Goal: Task Accomplishment & Management: Manage account settings

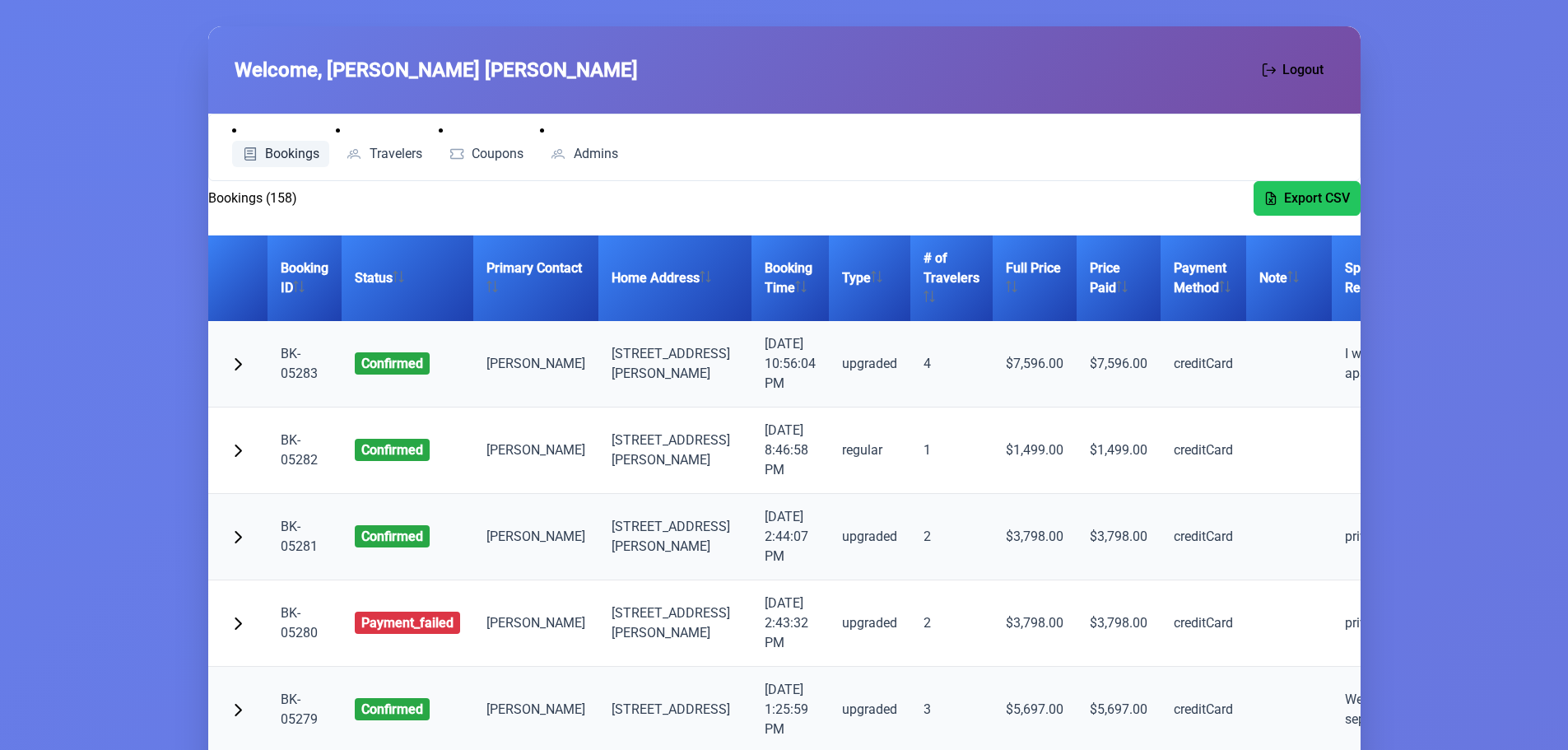
click at [287, 148] on span "Bookings" at bounding box center [293, 154] width 54 height 13
click at [511, 372] on td "[PERSON_NAME]" at bounding box center [536, 364] width 125 height 86
click at [511, 350] on td "[PERSON_NAME]" at bounding box center [536, 364] width 125 height 86
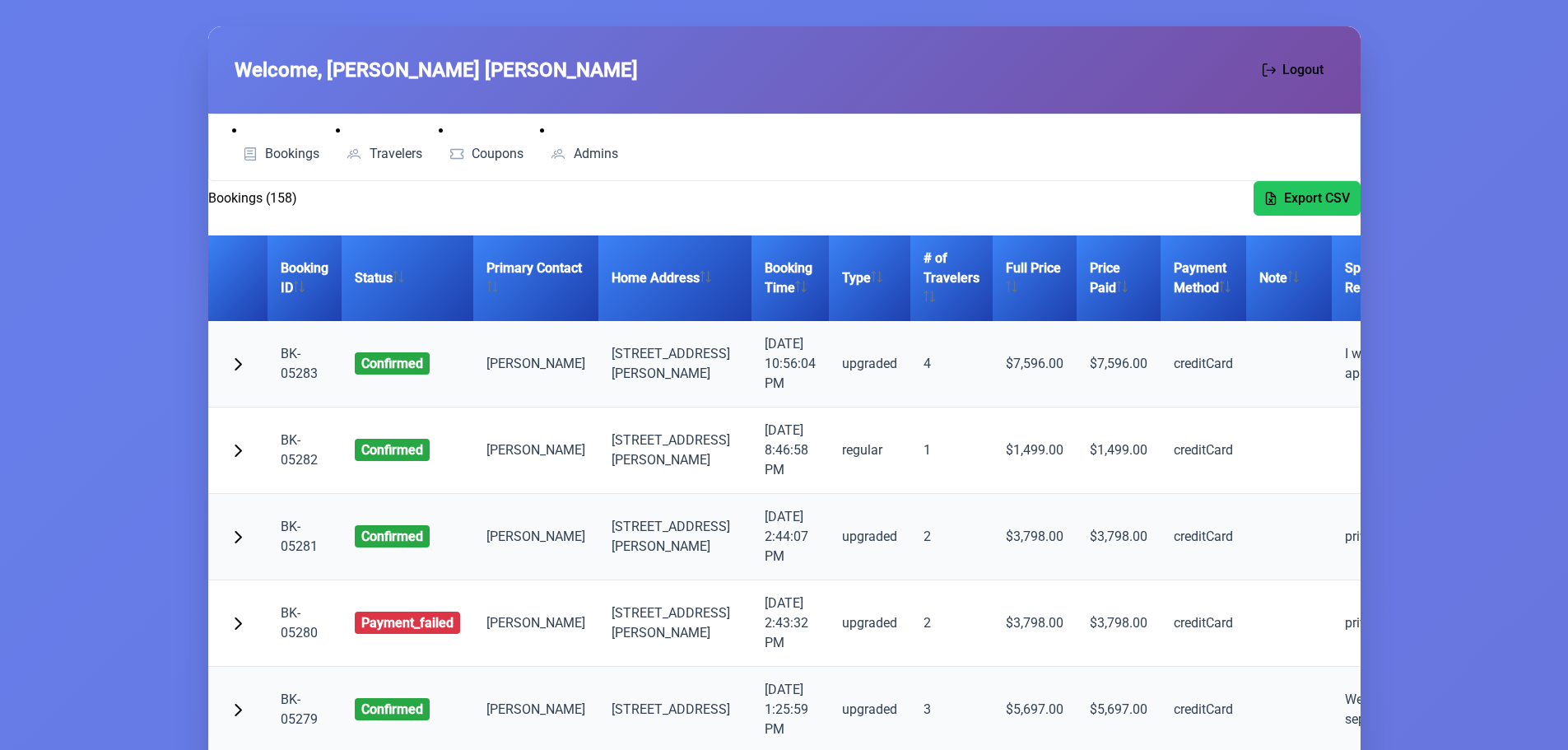
drag, startPoint x: 489, startPoint y: 349, endPoint x: 569, endPoint y: 383, distance: 86.9
click at [569, 383] on td "[PERSON_NAME]" at bounding box center [536, 364] width 125 height 86
click at [556, 373] on td "[PERSON_NAME]" at bounding box center [536, 364] width 125 height 86
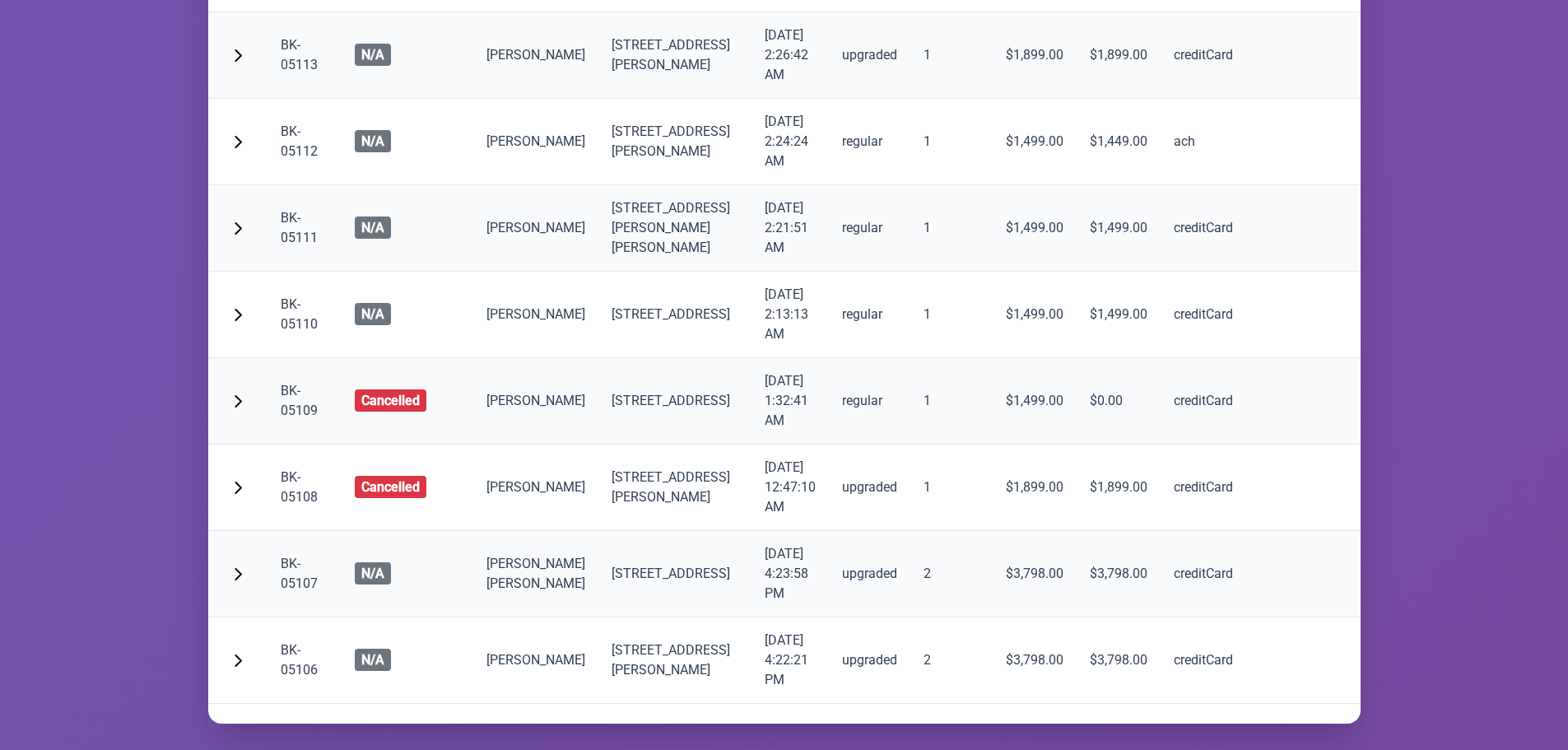
scroll to position [14153, 0]
click at [379, 562] on span "N/A" at bounding box center [372, 573] width 36 height 22
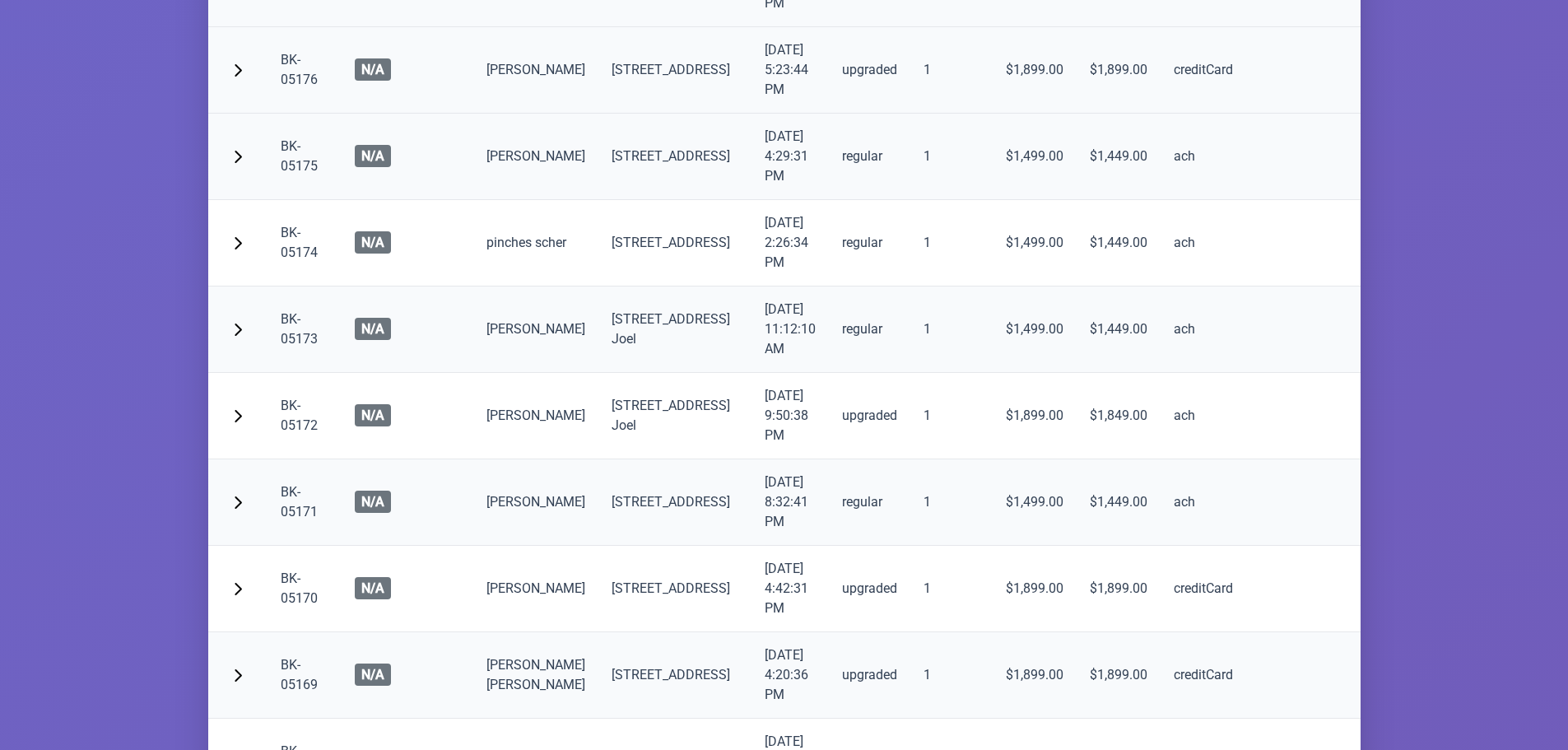
scroll to position [8145, 0]
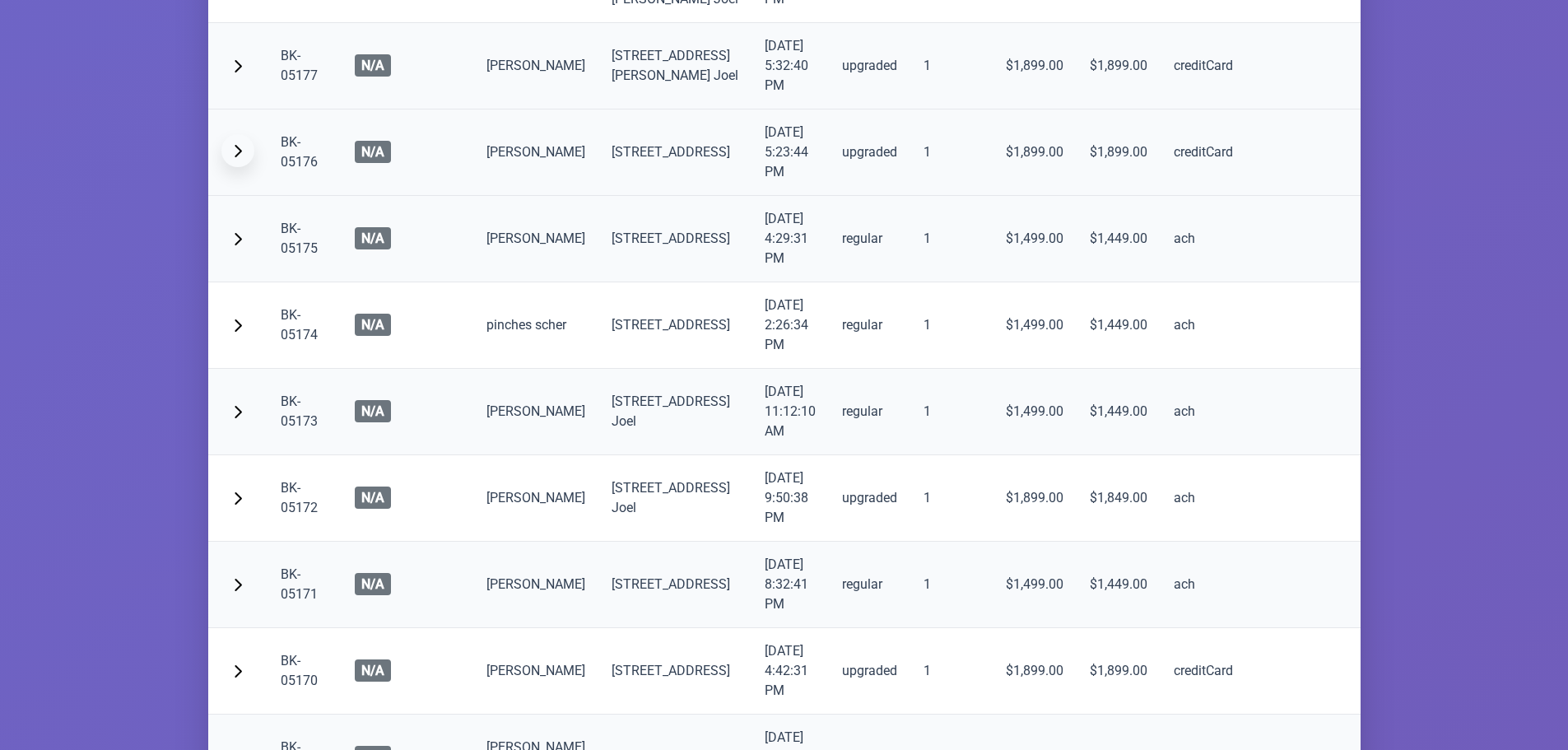
click at [237, 157] on span "button" at bounding box center [237, 150] width 13 height 13
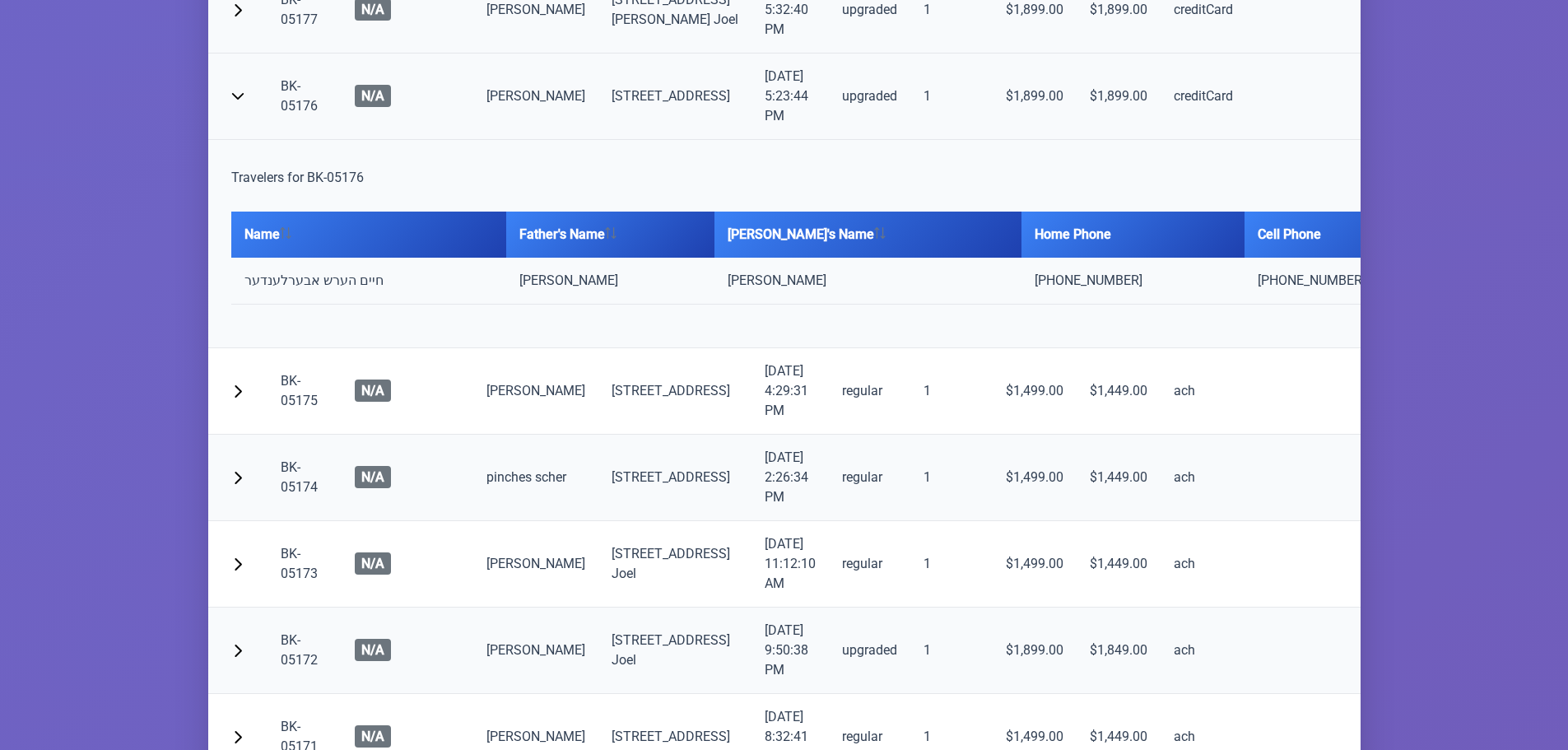
scroll to position [8309, 0]
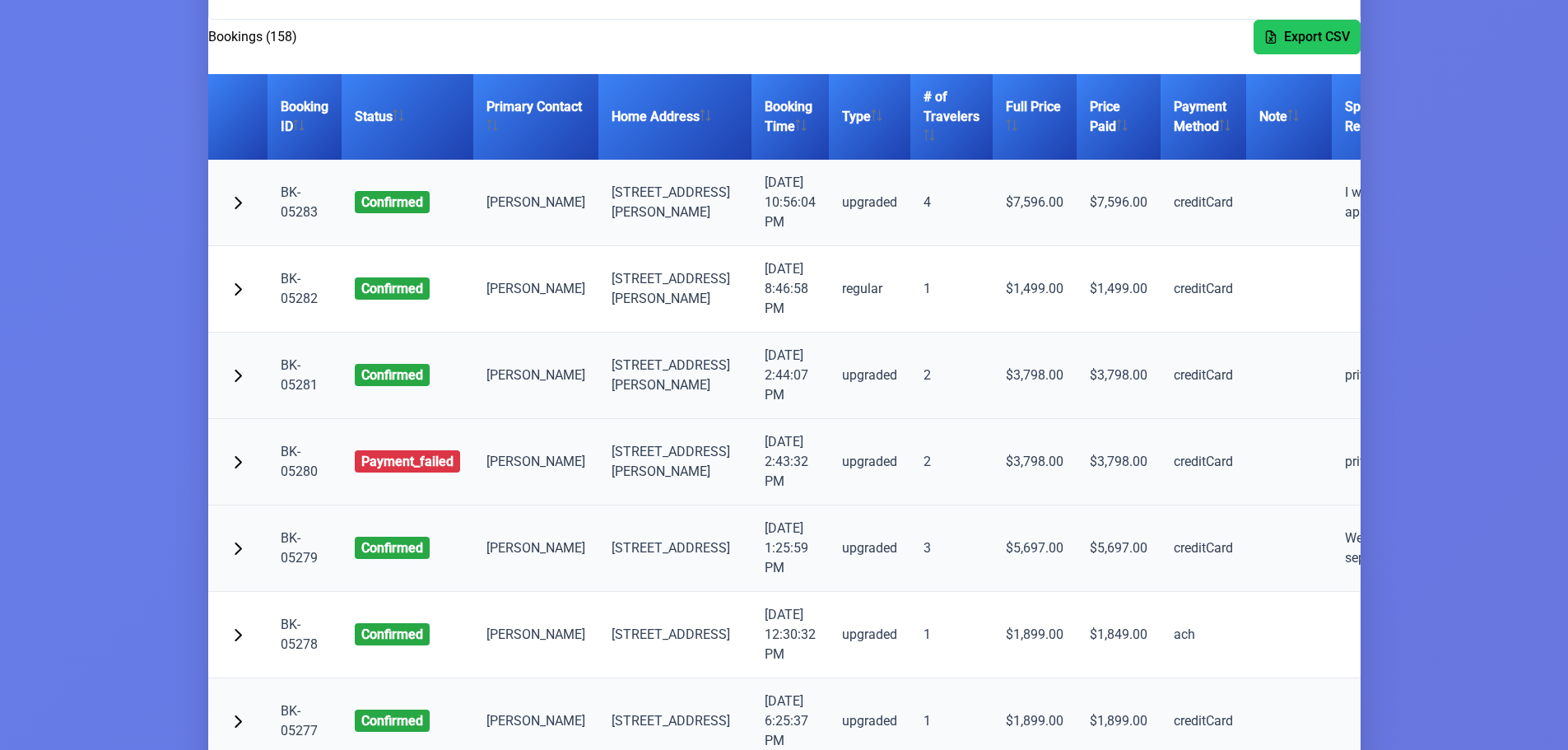
scroll to position [0, 0]
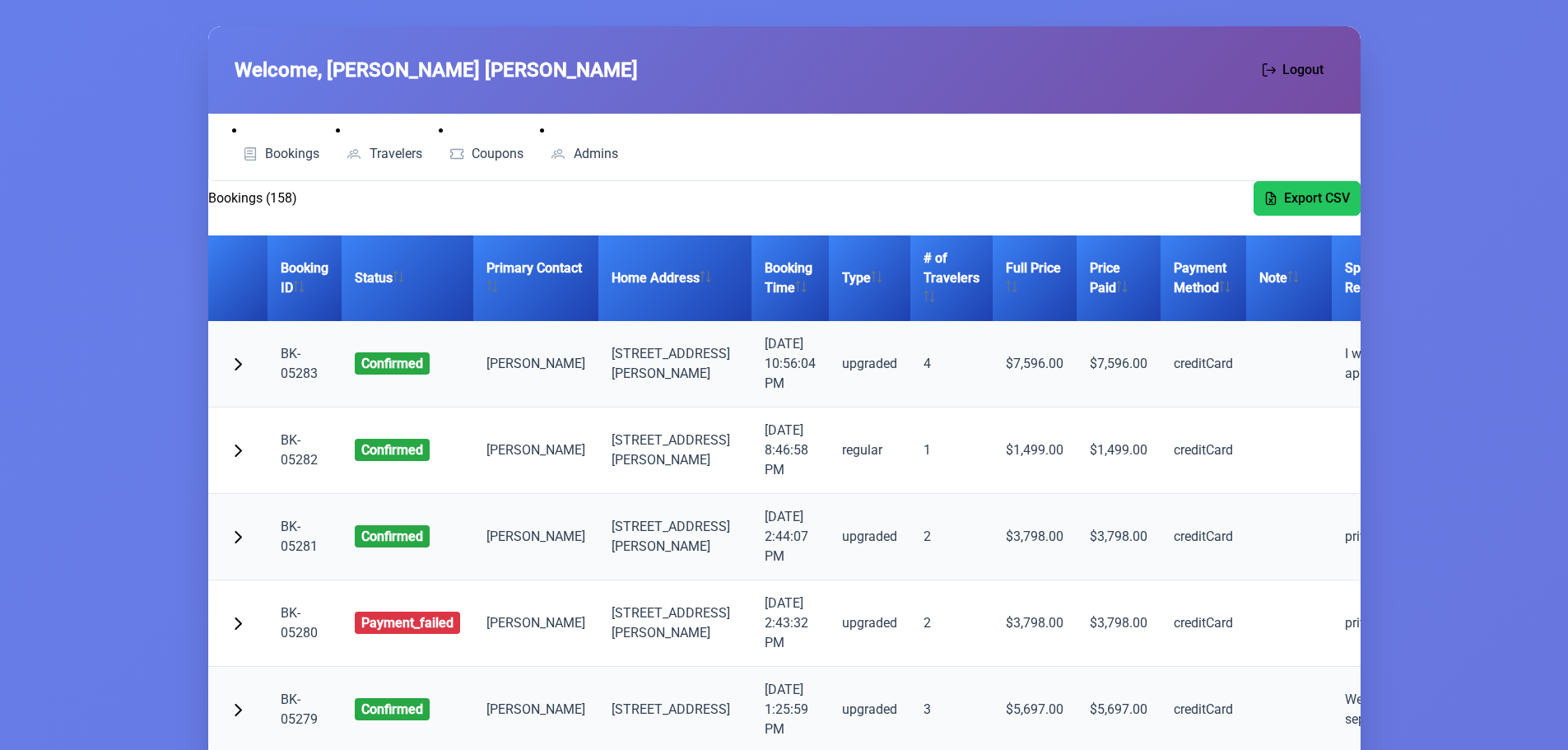
drag, startPoint x: 700, startPoint y: 362, endPoint x: 743, endPoint y: 388, distance: 50.2
click at [752, 388] on td "[DATE] 10:56:04 PM" at bounding box center [791, 364] width 77 height 86
click at [387, 155] on span "Travelers" at bounding box center [396, 154] width 53 height 13
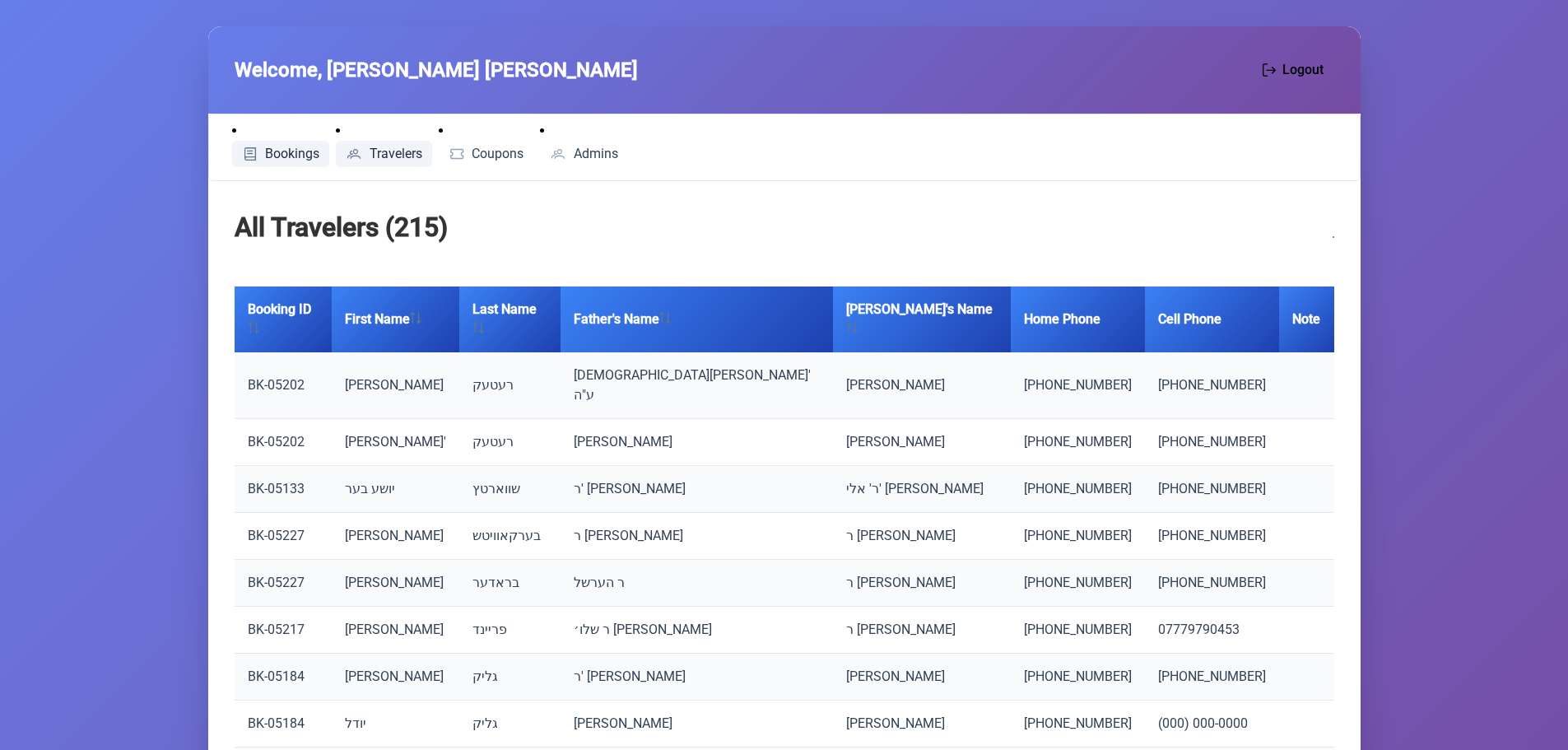
click at [281, 145] on link "Bookings" at bounding box center [281, 154] width 98 height 26
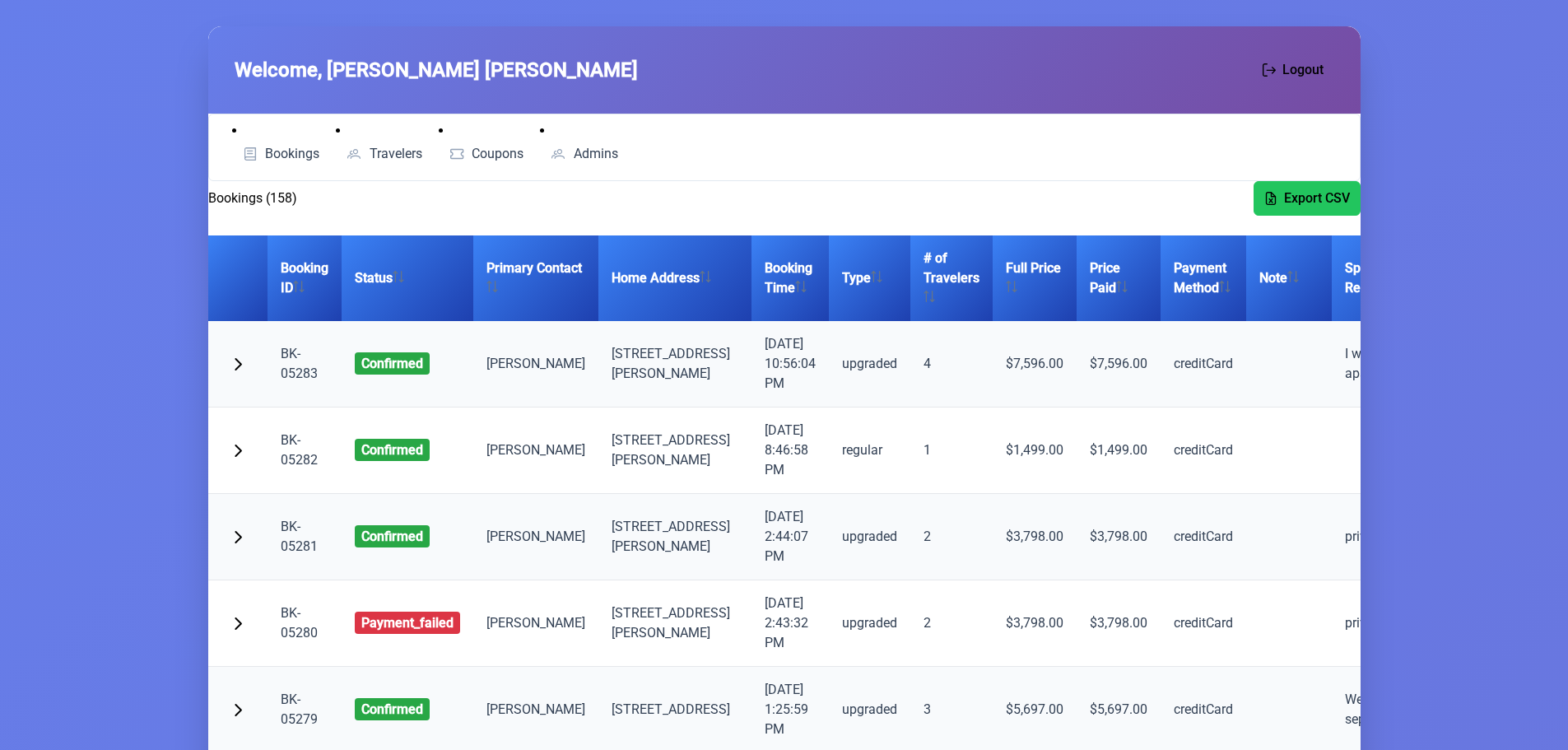
drag, startPoint x: 699, startPoint y: 364, endPoint x: 726, endPoint y: 381, distance: 31.9
click at [752, 381] on td "[DATE] 10:56:04 PM" at bounding box center [791, 364] width 77 height 86
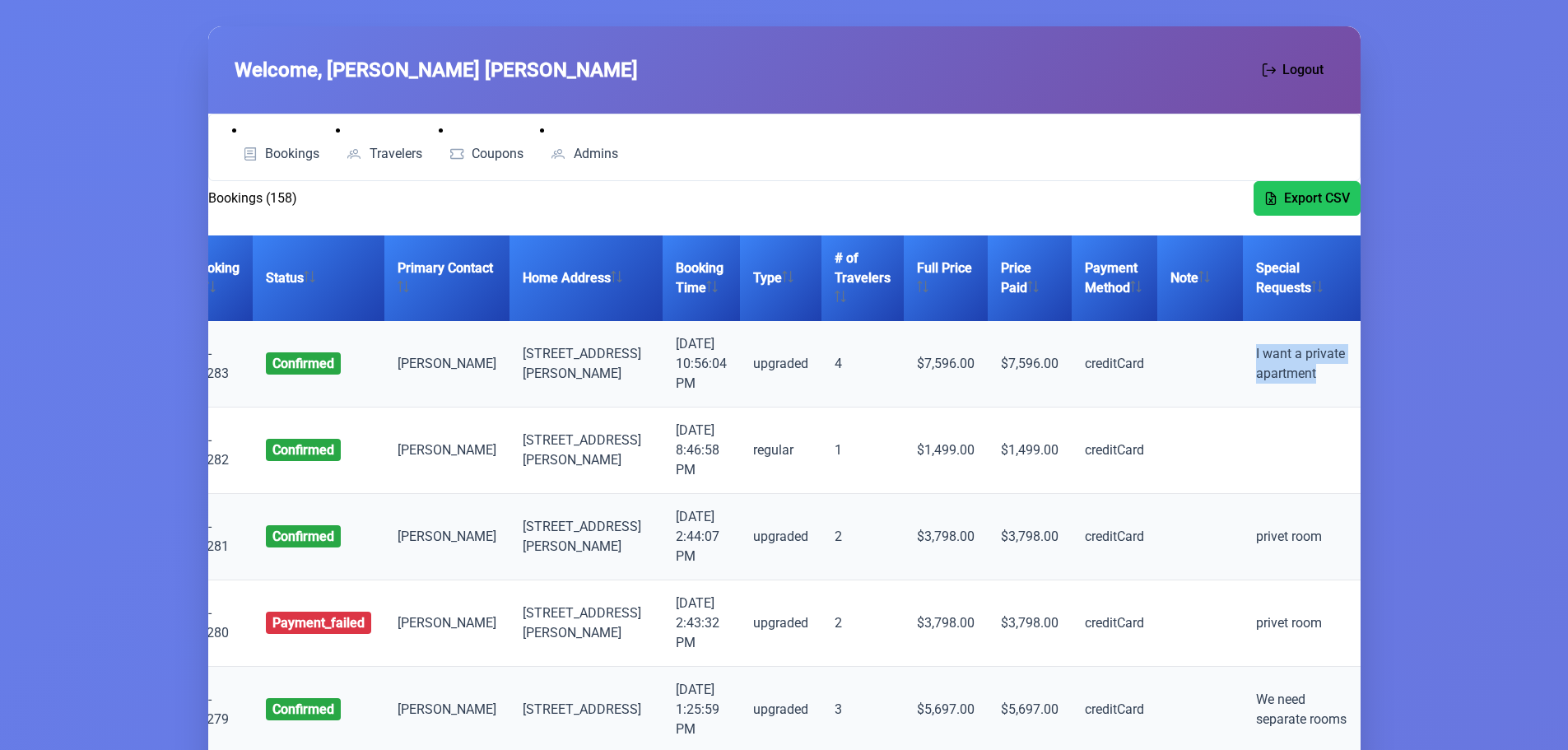
scroll to position [0, 111]
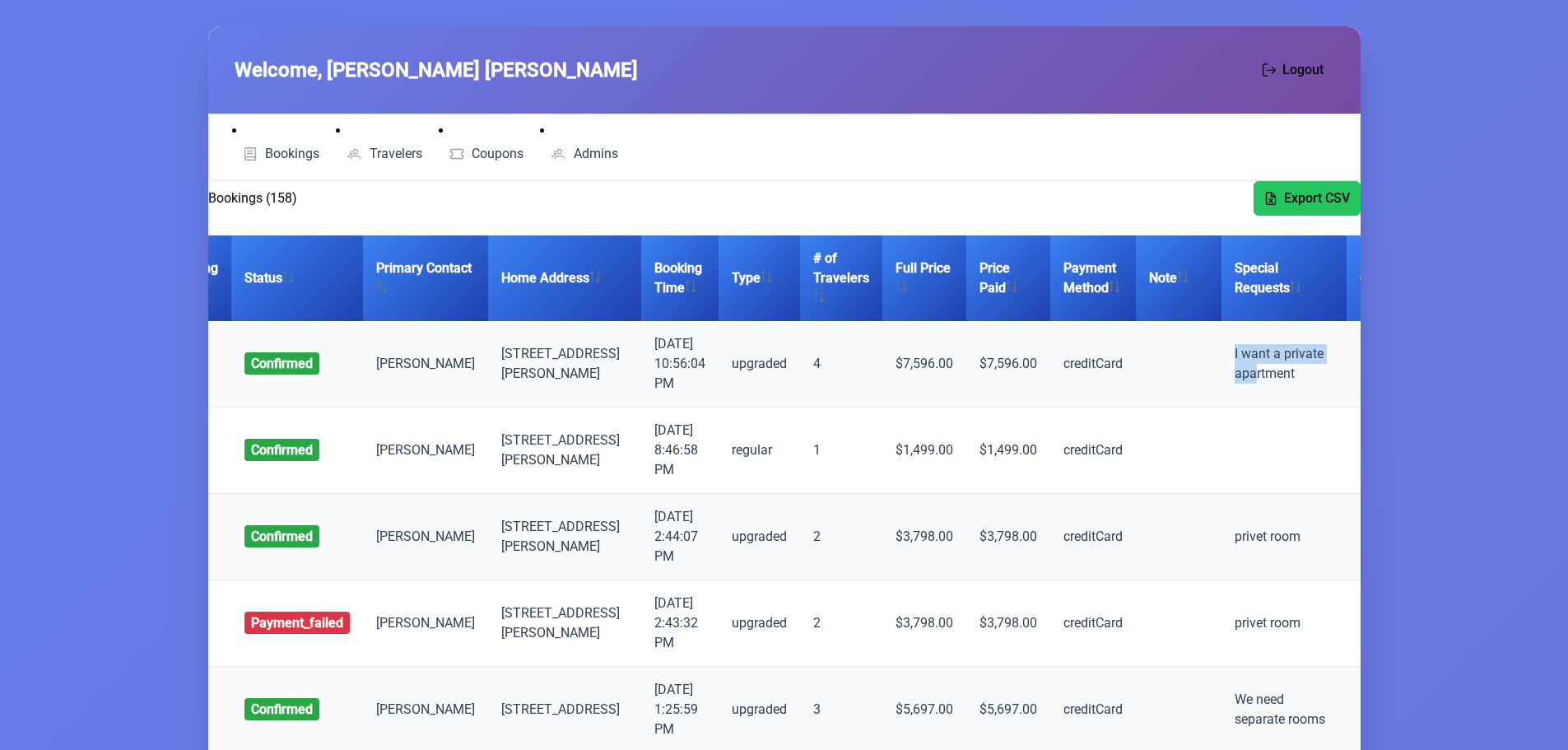
drag, startPoint x: 1293, startPoint y: 344, endPoint x: 1205, endPoint y: 376, distance: 93.6
click at [1222, 376] on td "I want a private apartment" at bounding box center [1284, 364] width 125 height 86
drag, startPoint x: 1183, startPoint y: 340, endPoint x: 1263, endPoint y: 399, distance: 99.4
click at [1263, 399] on td "I want a private apartment" at bounding box center [1284, 364] width 125 height 86
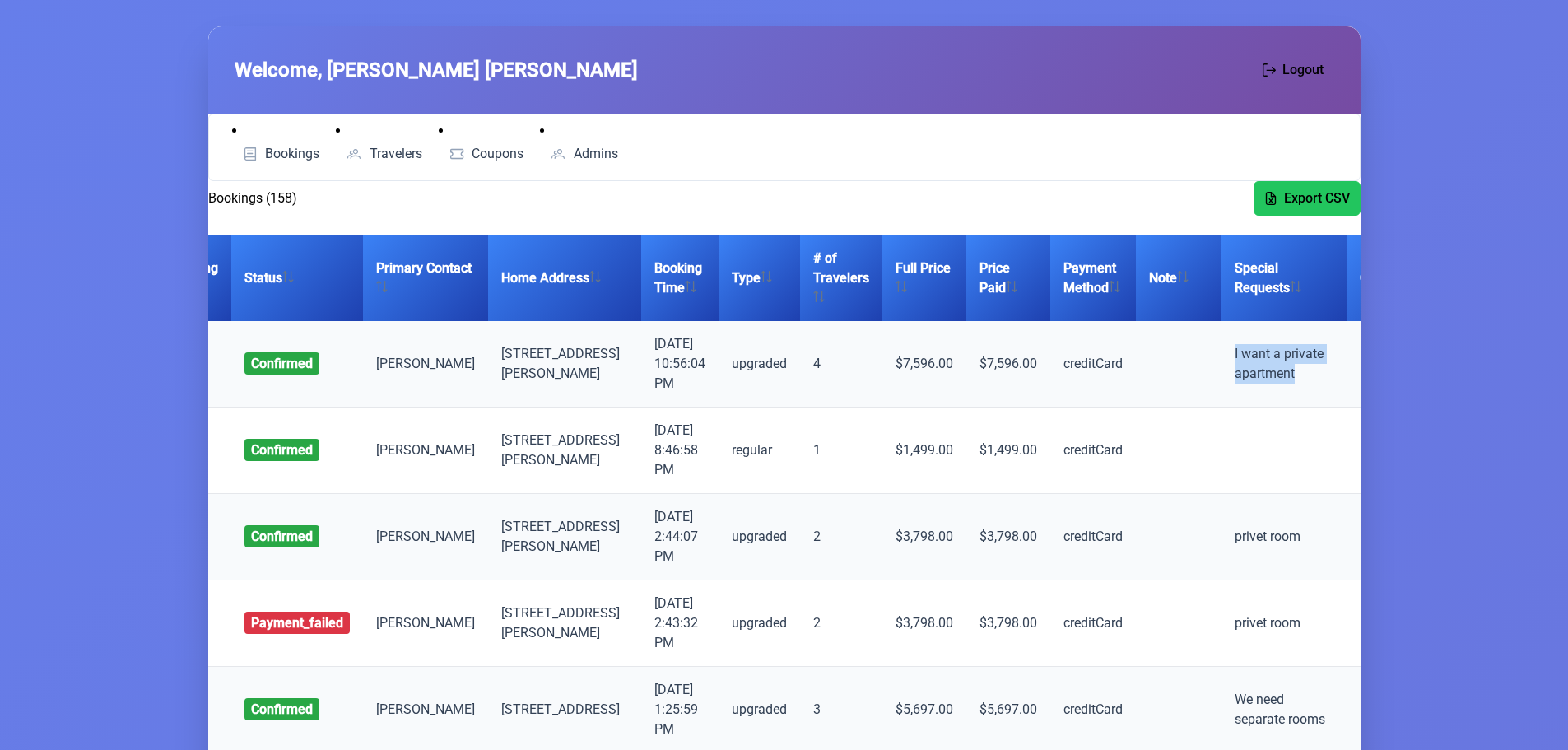
drag, startPoint x: 1211, startPoint y: 378, endPoint x: 1228, endPoint y: 385, distance: 18.4
click at [1222, 378] on td "I want a private apartment" at bounding box center [1284, 364] width 125 height 86
drag, startPoint x: 1254, startPoint y: 385, endPoint x: 1180, endPoint y: 338, distance: 87.7
click at [1222, 338] on td "I want a private apartment" at bounding box center [1284, 364] width 125 height 86
click at [1222, 344] on td "I want a private apartment" at bounding box center [1284, 364] width 125 height 86
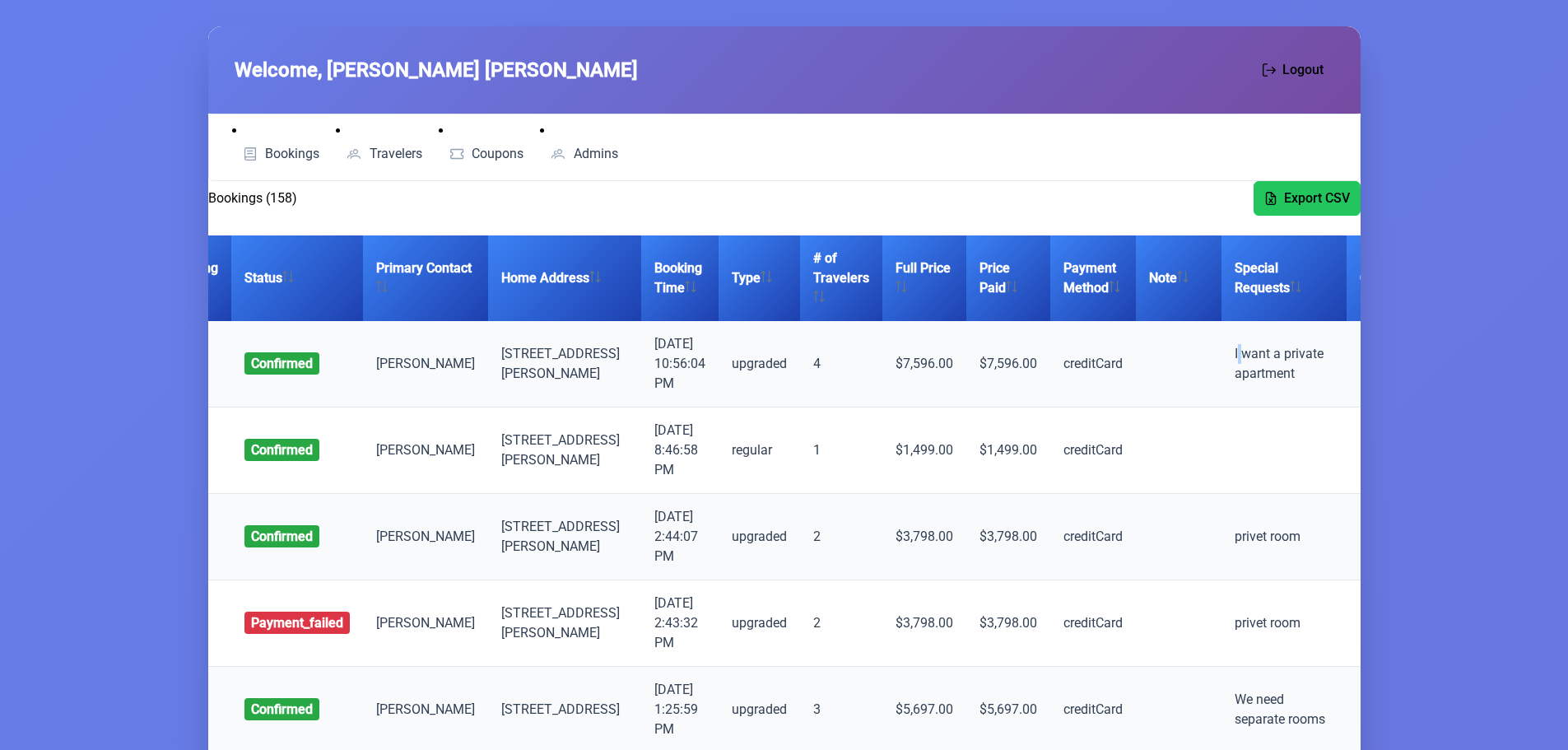
click at [1222, 344] on td "I want a private apartment" at bounding box center [1284, 364] width 125 height 86
click at [1222, 359] on td "I want a private apartment" at bounding box center [1284, 364] width 125 height 86
click at [1222, 371] on td "I want a private apartment" at bounding box center [1284, 364] width 125 height 86
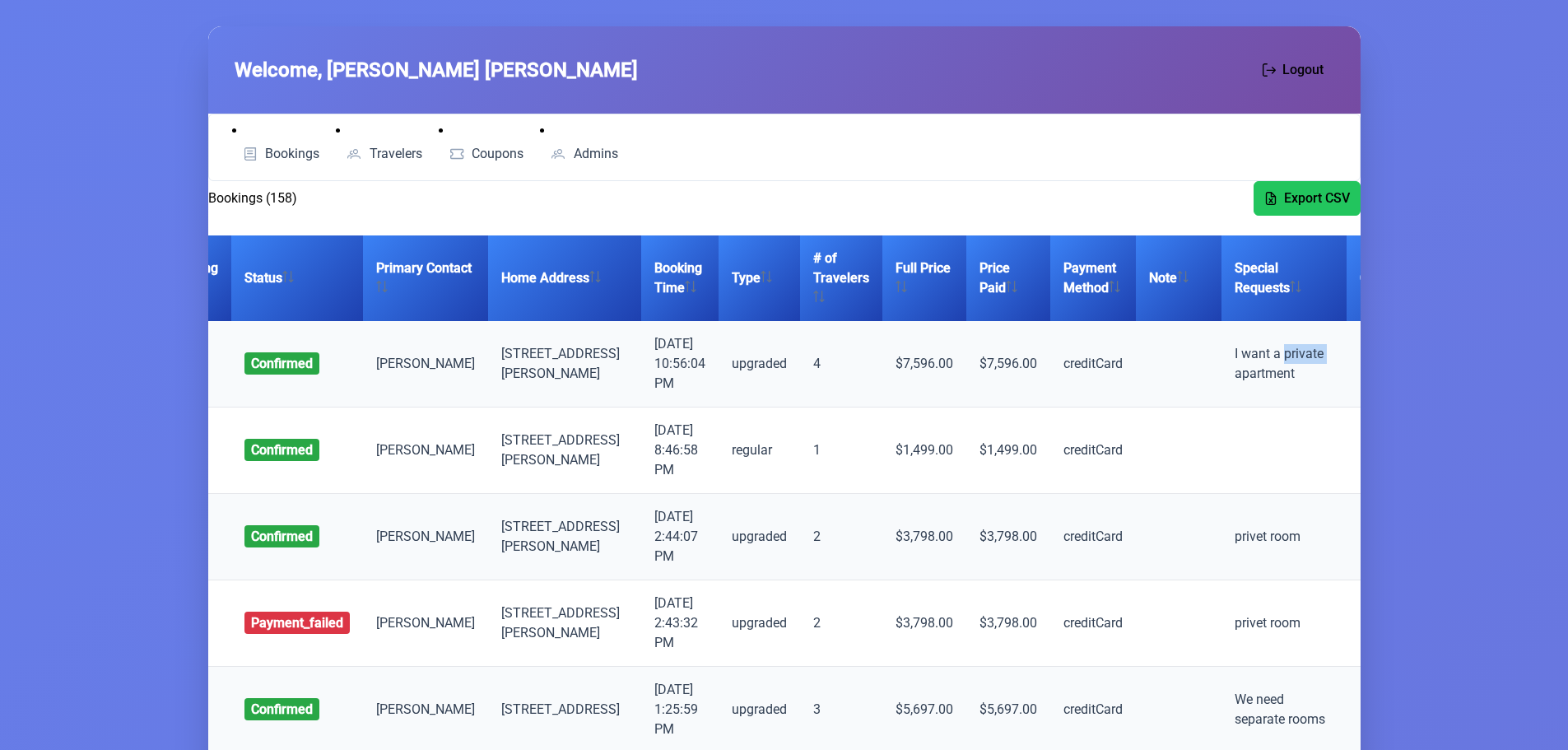
click at [1222, 371] on td "I want a private apartment" at bounding box center [1284, 364] width 125 height 86
drag, startPoint x: 225, startPoint y: 363, endPoint x: 183, endPoint y: 362, distance: 42.0
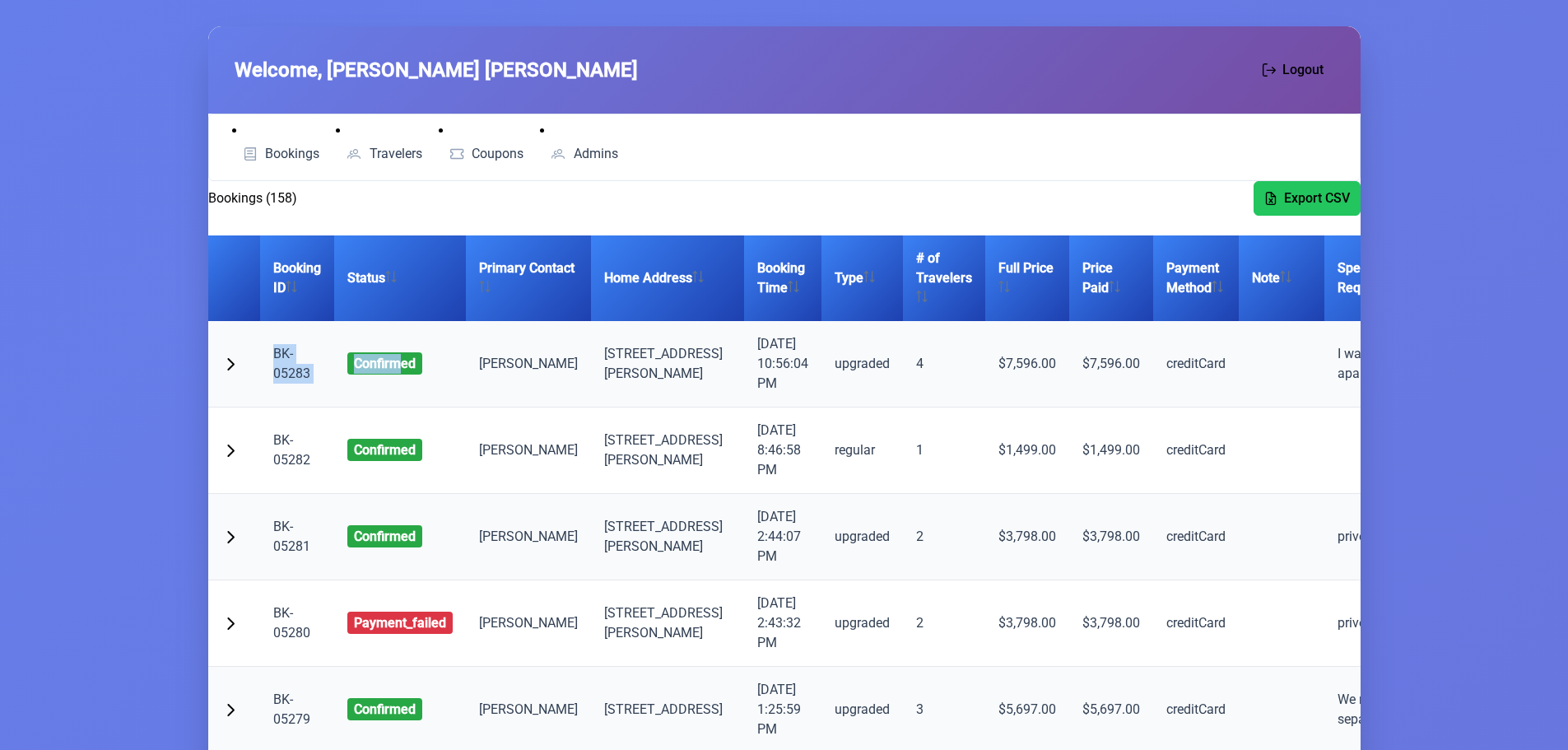
scroll to position [0, 0]
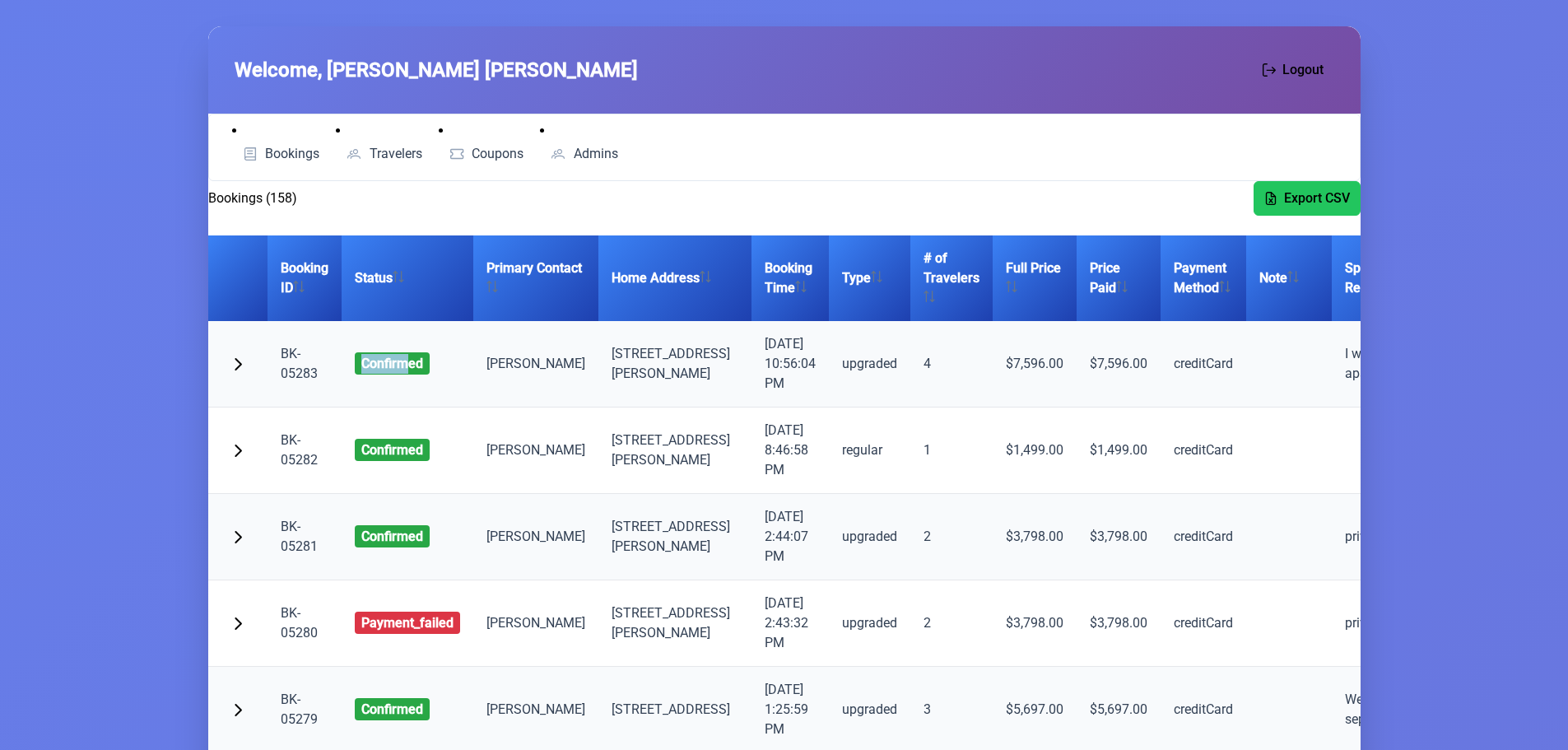
drag, startPoint x: 294, startPoint y: 362, endPoint x: 342, endPoint y: 366, distance: 48.2
click at [342, 366] on td "confirmed" at bounding box center [408, 364] width 132 height 86
click at [435, 368] on td "confirmed" at bounding box center [408, 364] width 132 height 86
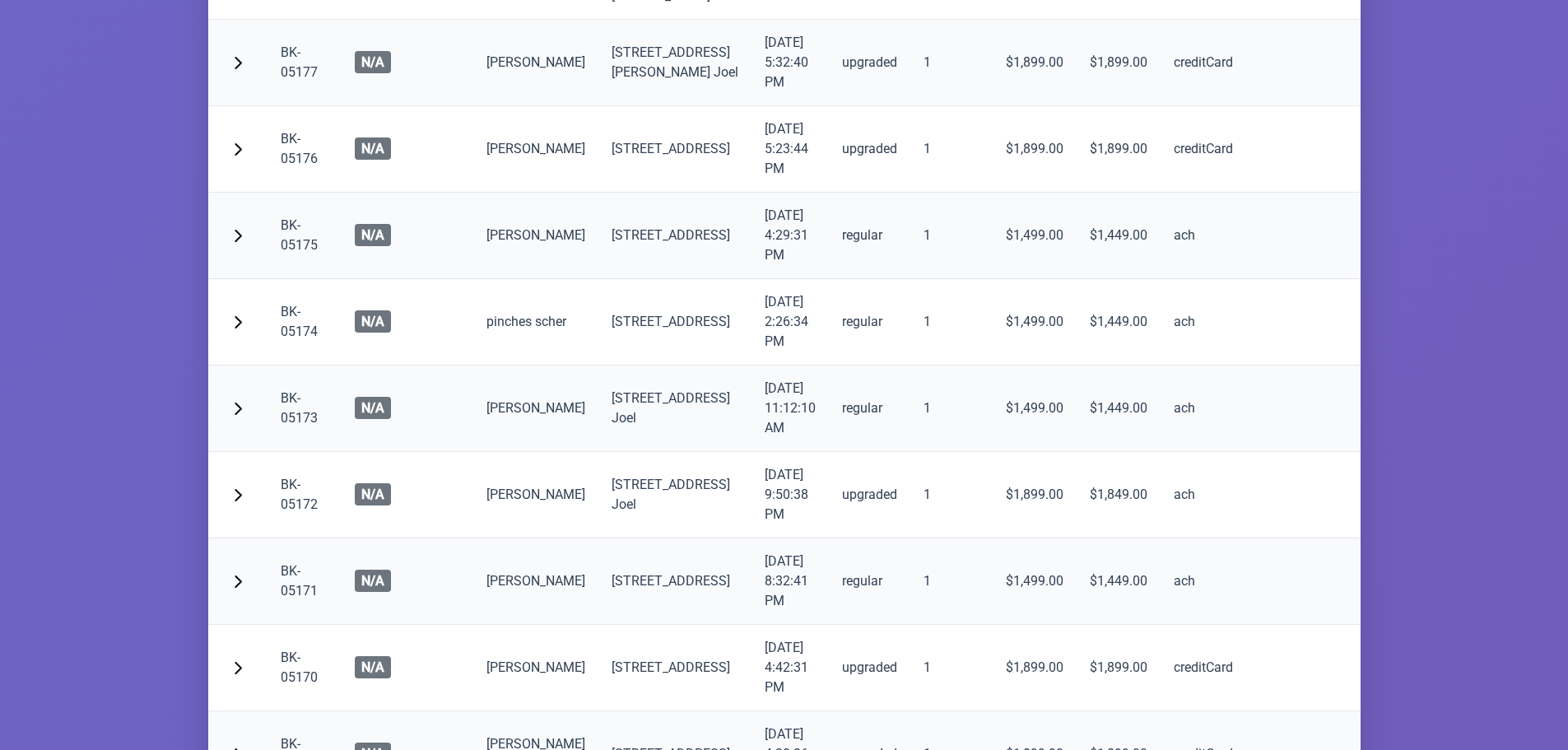
scroll to position [8230, 0]
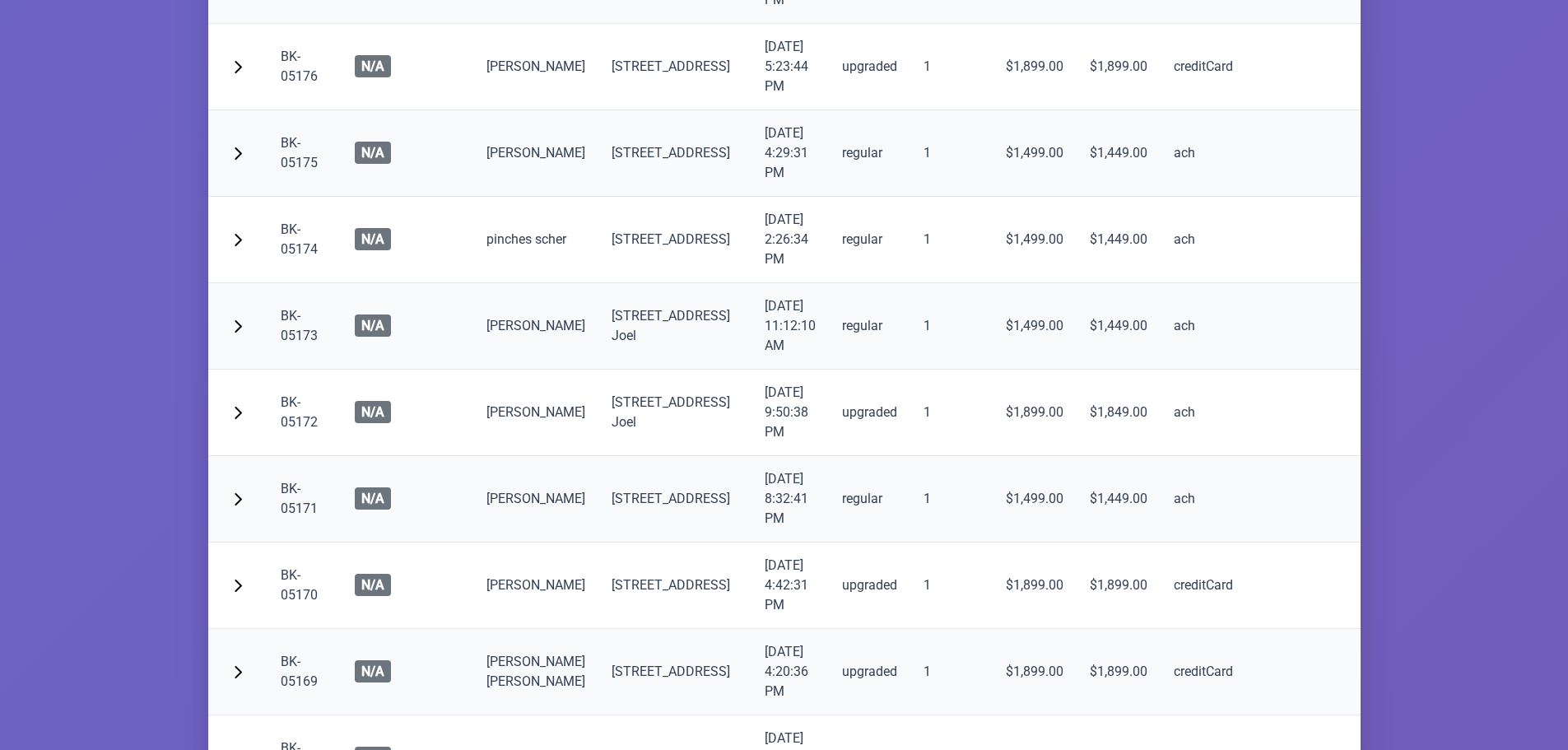
click at [829, 111] on td "upgraded" at bounding box center [870, 67] width 82 height 86
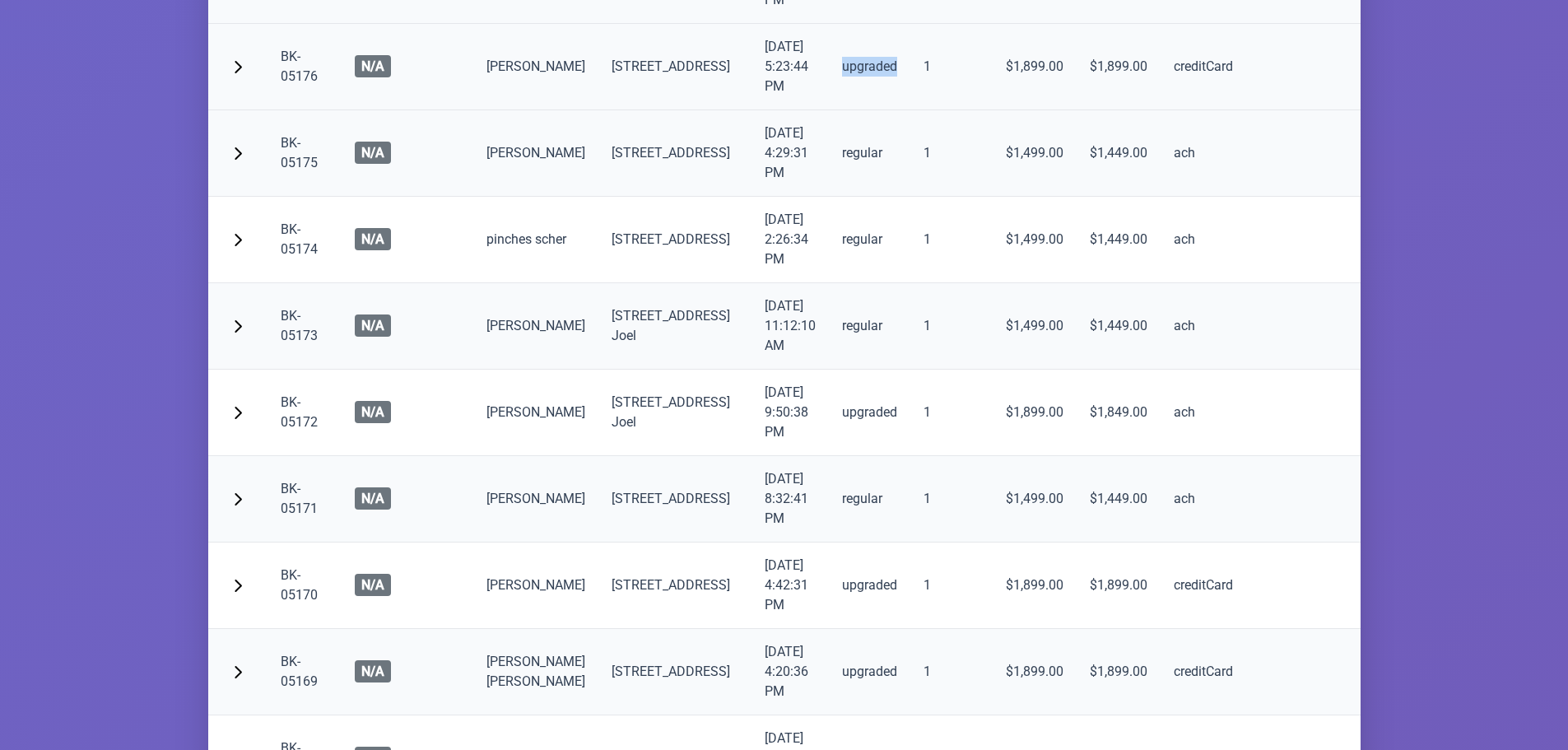
click at [835, 111] on td "upgraded" at bounding box center [870, 67] width 82 height 86
click at [833, 111] on td "upgraded" at bounding box center [870, 67] width 82 height 86
click at [752, 111] on td "[DATE] 5:23:44 PM" at bounding box center [791, 67] width 77 height 86
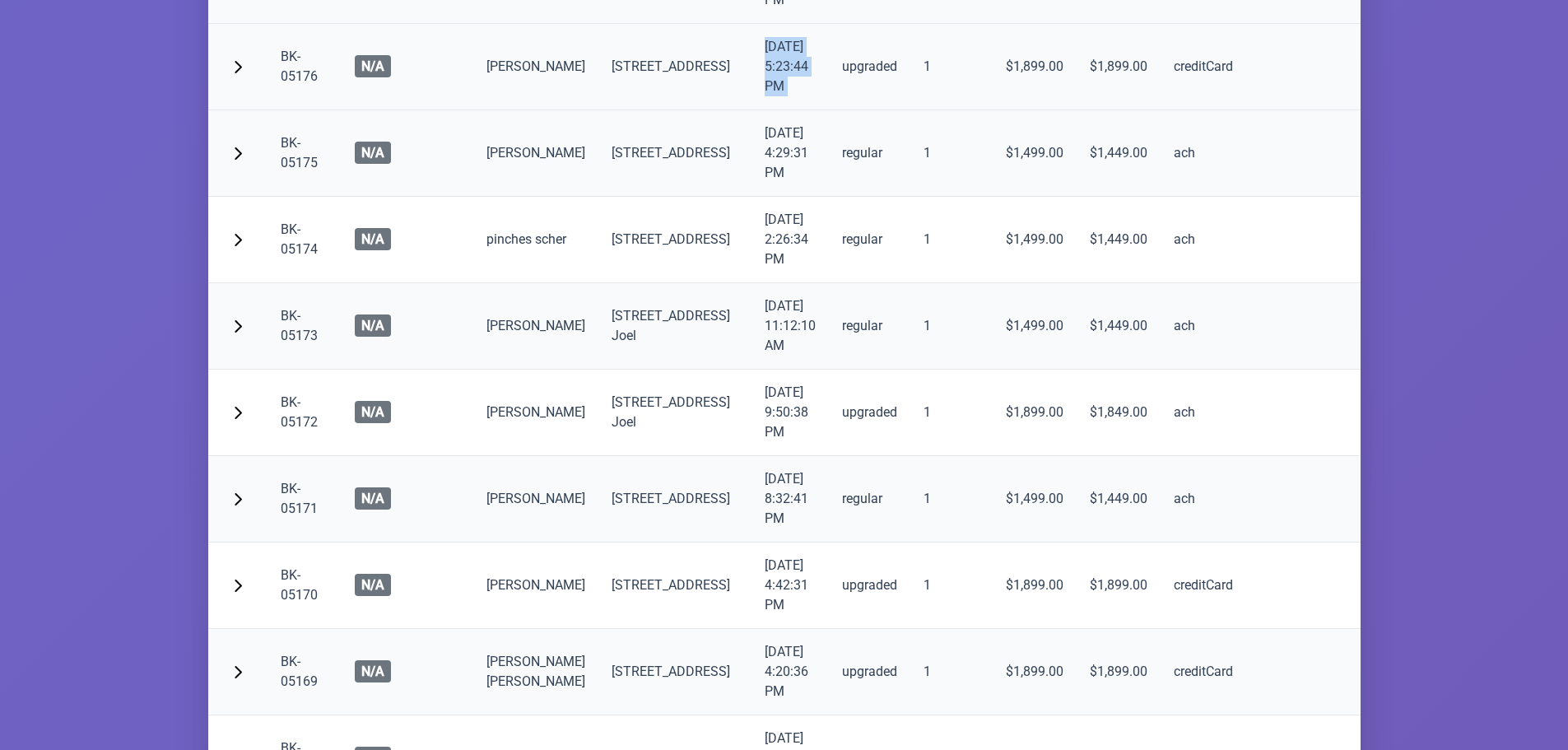
click at [752, 111] on td "[DATE] 5:23:44 PM" at bounding box center [791, 67] width 77 height 86
click at [642, 111] on td "[STREET_ADDRESS]" at bounding box center [675, 67] width 153 height 86
click at [752, 111] on td "[DATE] 5:23:44 PM" at bounding box center [791, 67] width 77 height 86
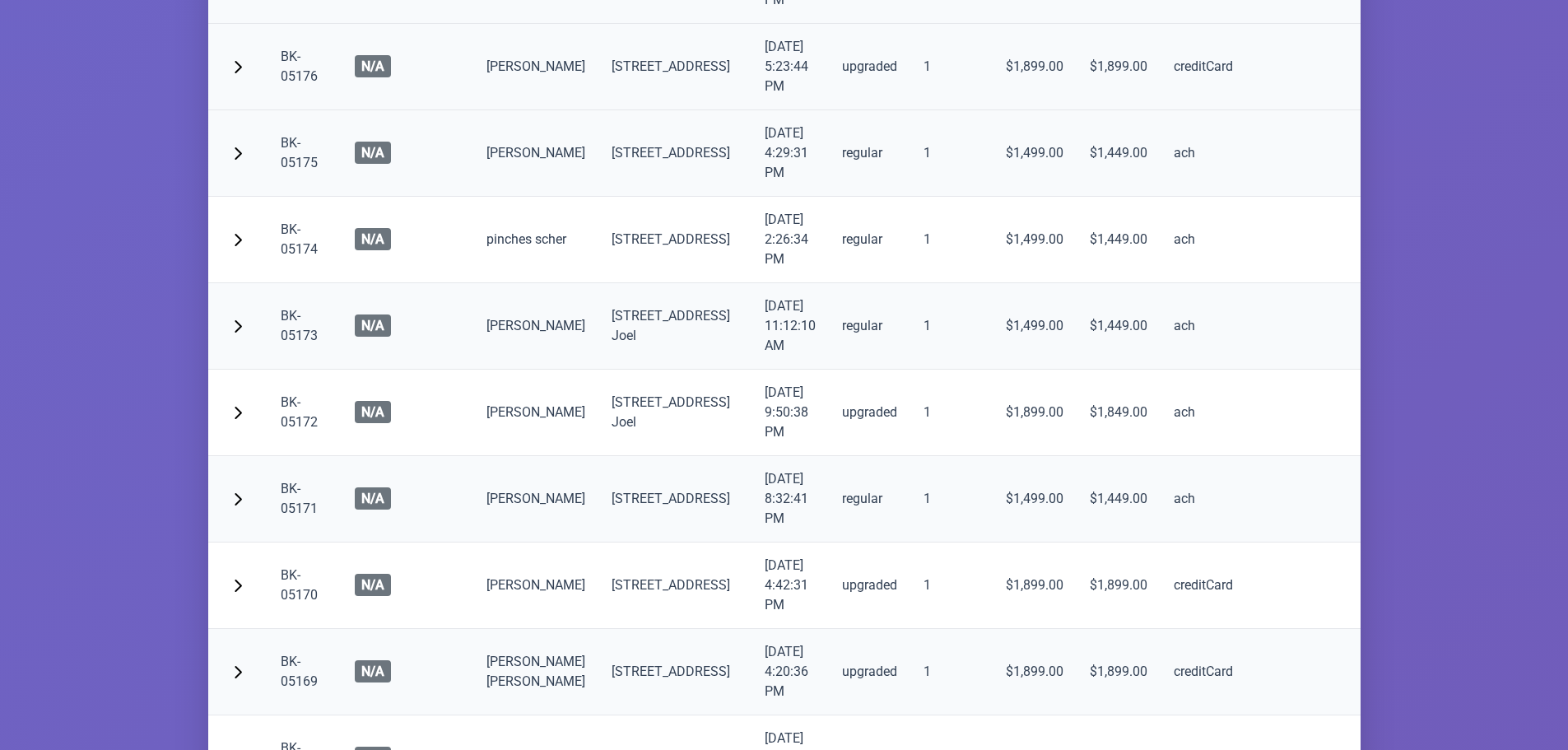
click at [752, 111] on td "[DATE] 5:23:44 PM" at bounding box center [791, 67] width 77 height 86
click at [829, 111] on td "upgraded" at bounding box center [870, 67] width 82 height 86
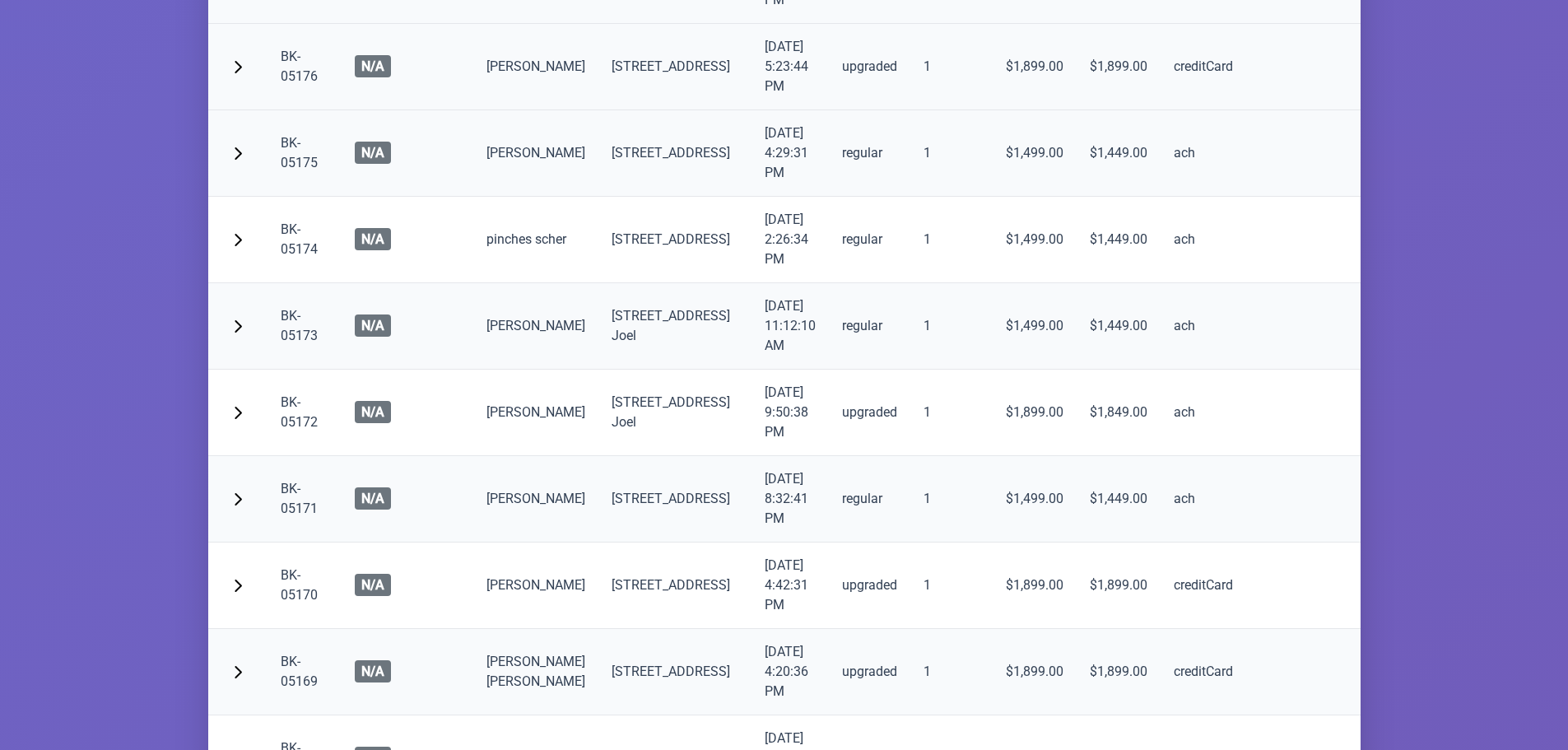
click at [993, 111] on td "$1,899.00" at bounding box center [1035, 67] width 84 height 86
click at [829, 111] on td "upgraded" at bounding box center [870, 67] width 82 height 86
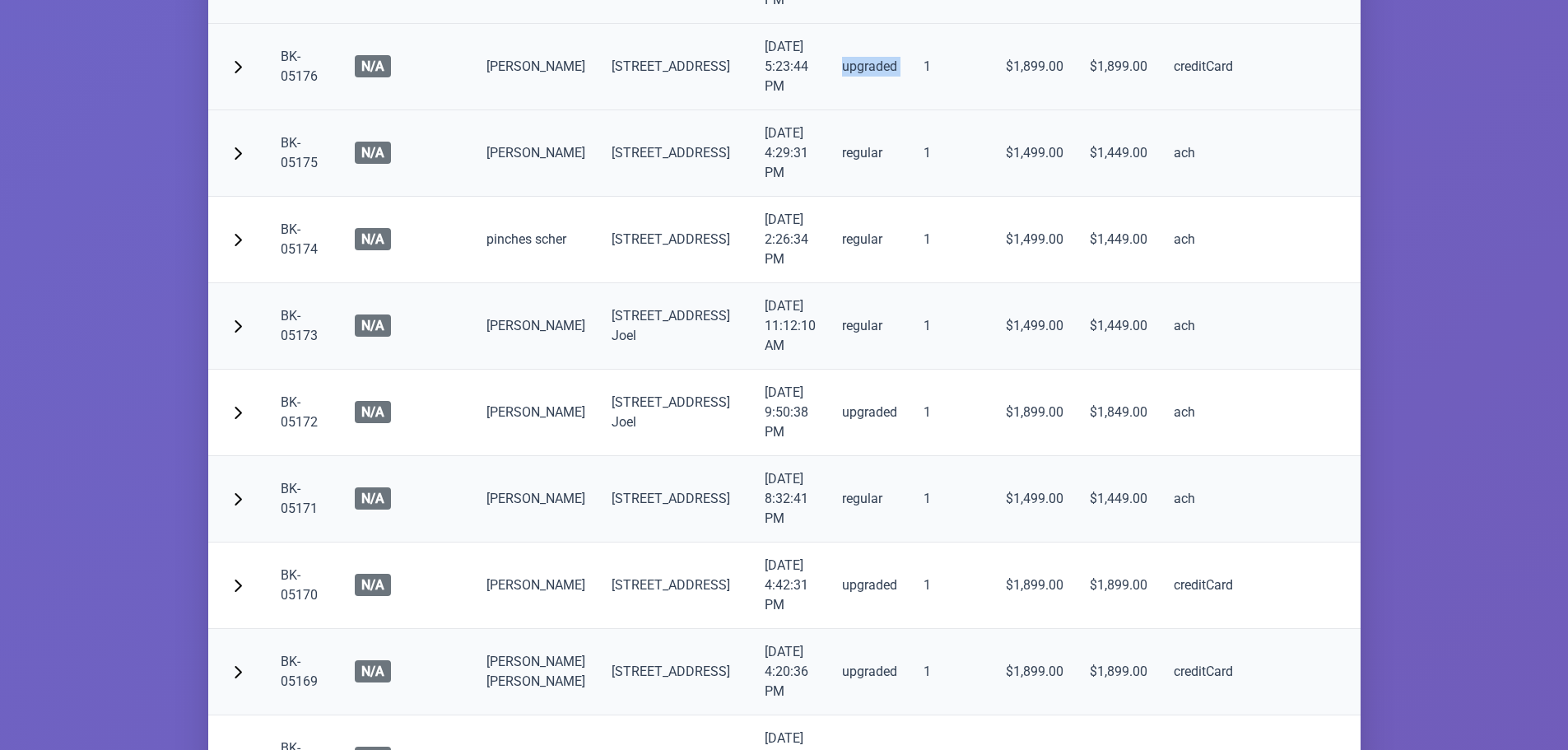
drag, startPoint x: 820, startPoint y: 357, endPoint x: 749, endPoint y: 356, distance: 71.0
click at [829, 111] on td "upgraded" at bounding box center [870, 67] width 82 height 86
click at [752, 111] on td "[DATE] 5:23:44 PM" at bounding box center [791, 67] width 77 height 86
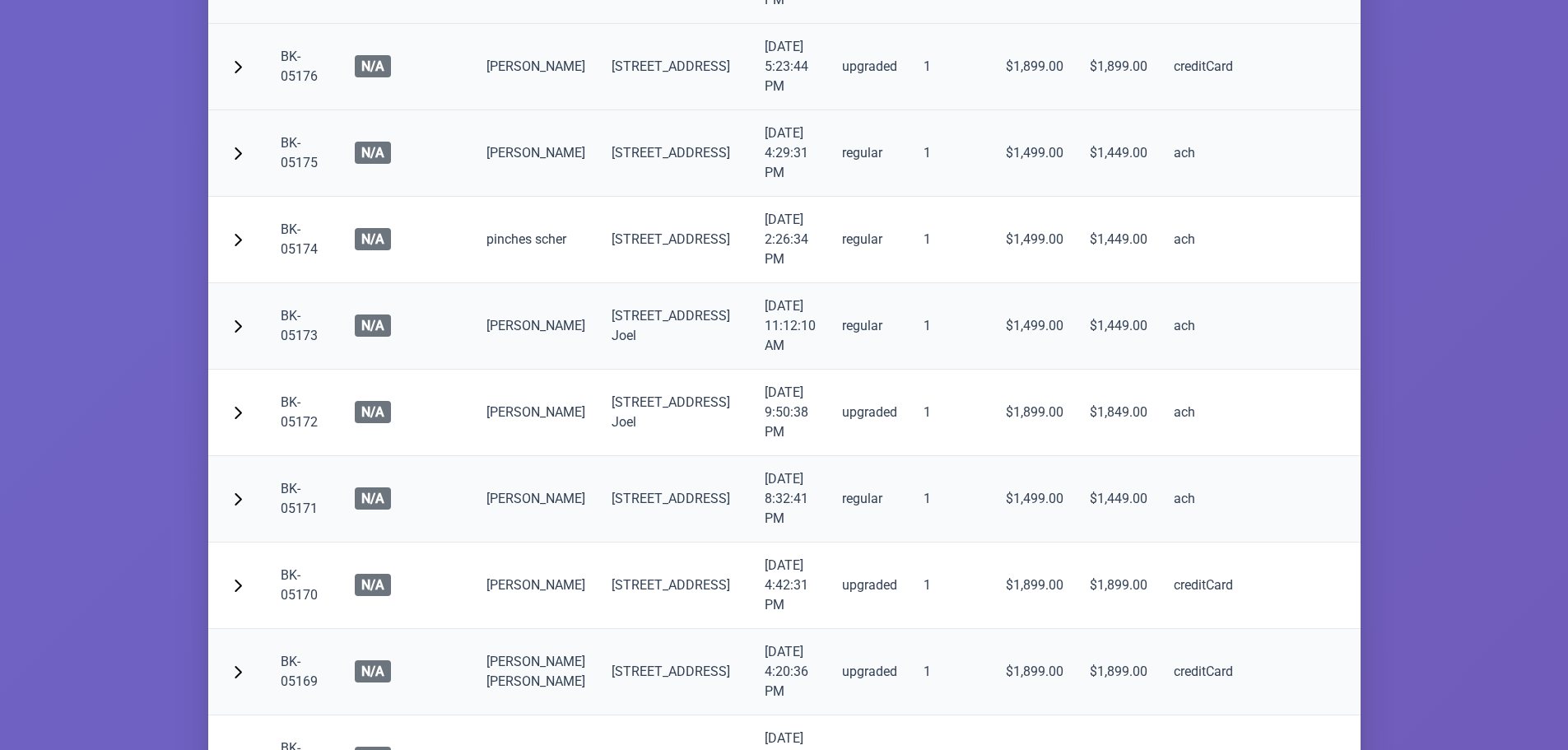
click at [639, 111] on td "[STREET_ADDRESS]" at bounding box center [675, 67] width 153 height 86
click at [526, 111] on td "[PERSON_NAME]" at bounding box center [536, 67] width 125 height 86
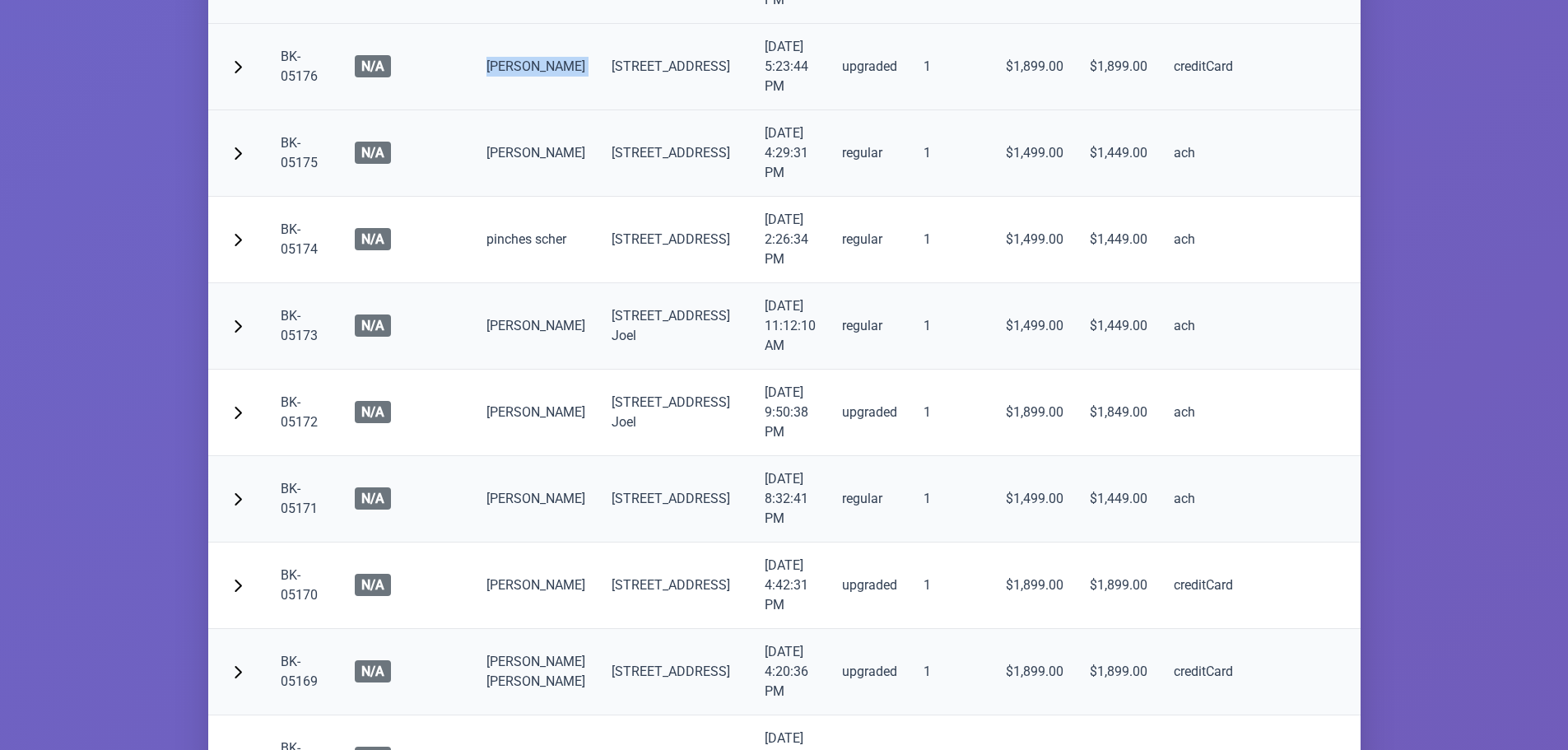
click at [526, 111] on td "[PERSON_NAME]" at bounding box center [536, 67] width 125 height 86
click at [512, 111] on td "[PERSON_NAME]" at bounding box center [536, 67] width 125 height 86
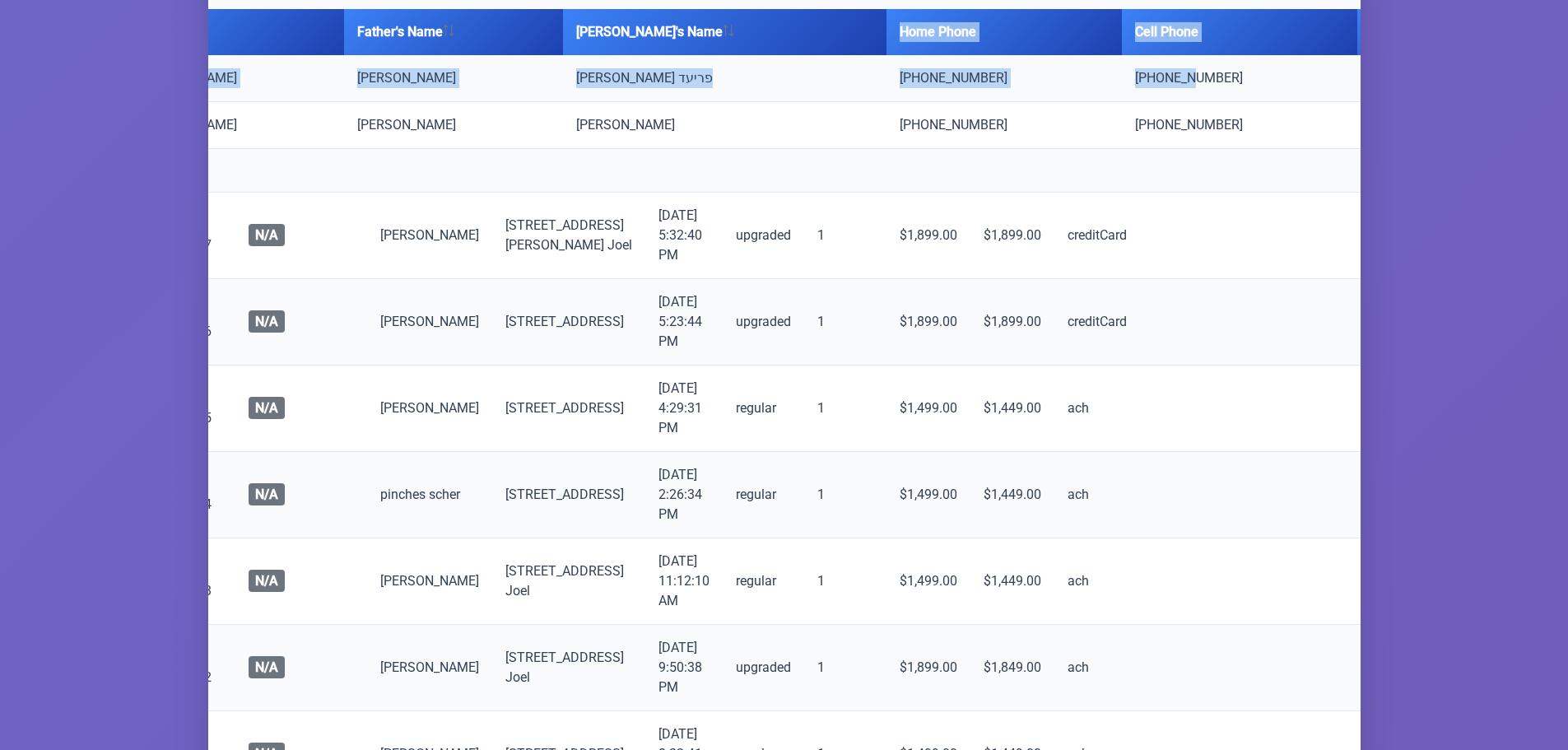
scroll to position [0, 111]
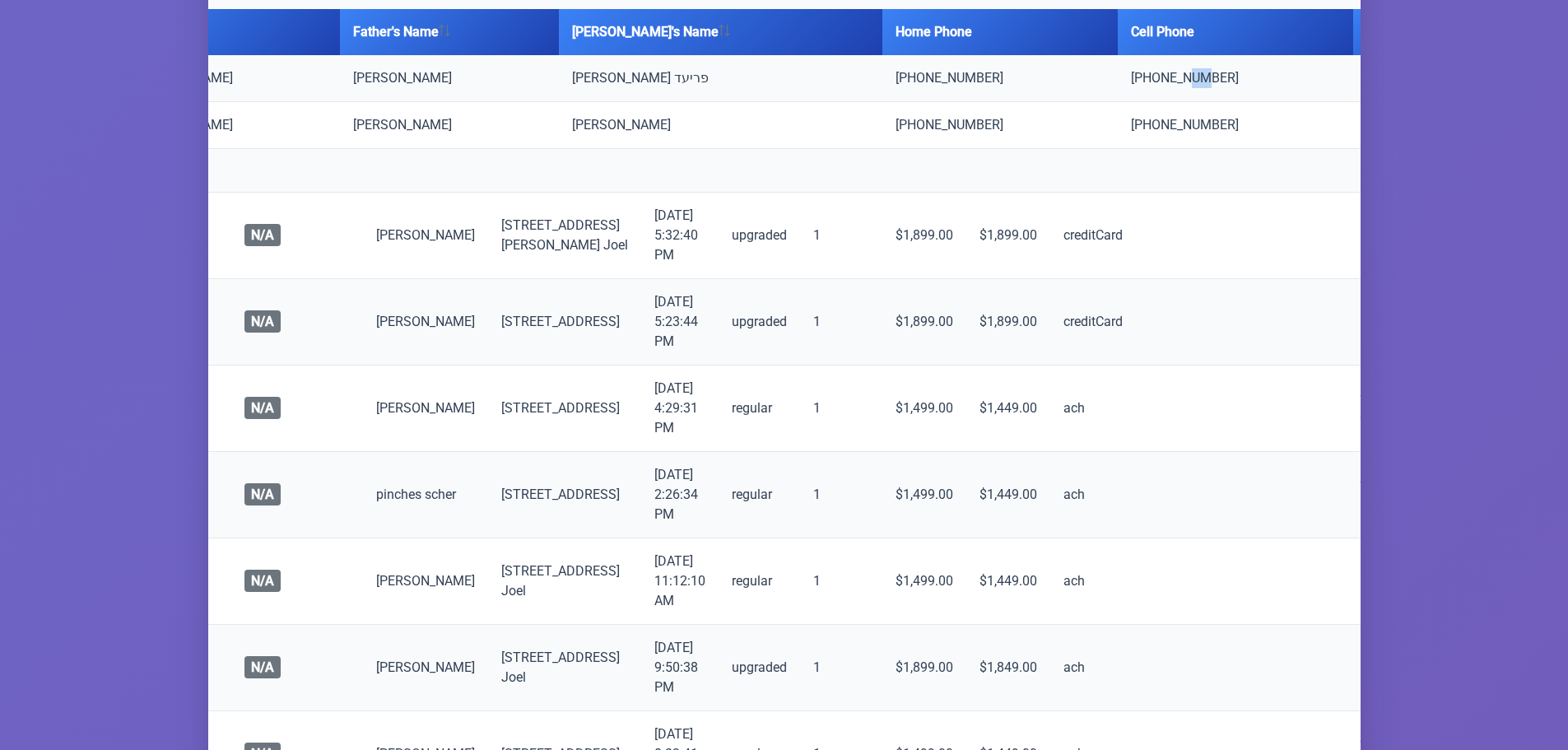
drag, startPoint x: 1195, startPoint y: 375, endPoint x: 1097, endPoint y: 376, distance: 98.0
click at [1118, 102] on td "(438) 501-9034" at bounding box center [1236, 78] width 235 height 47
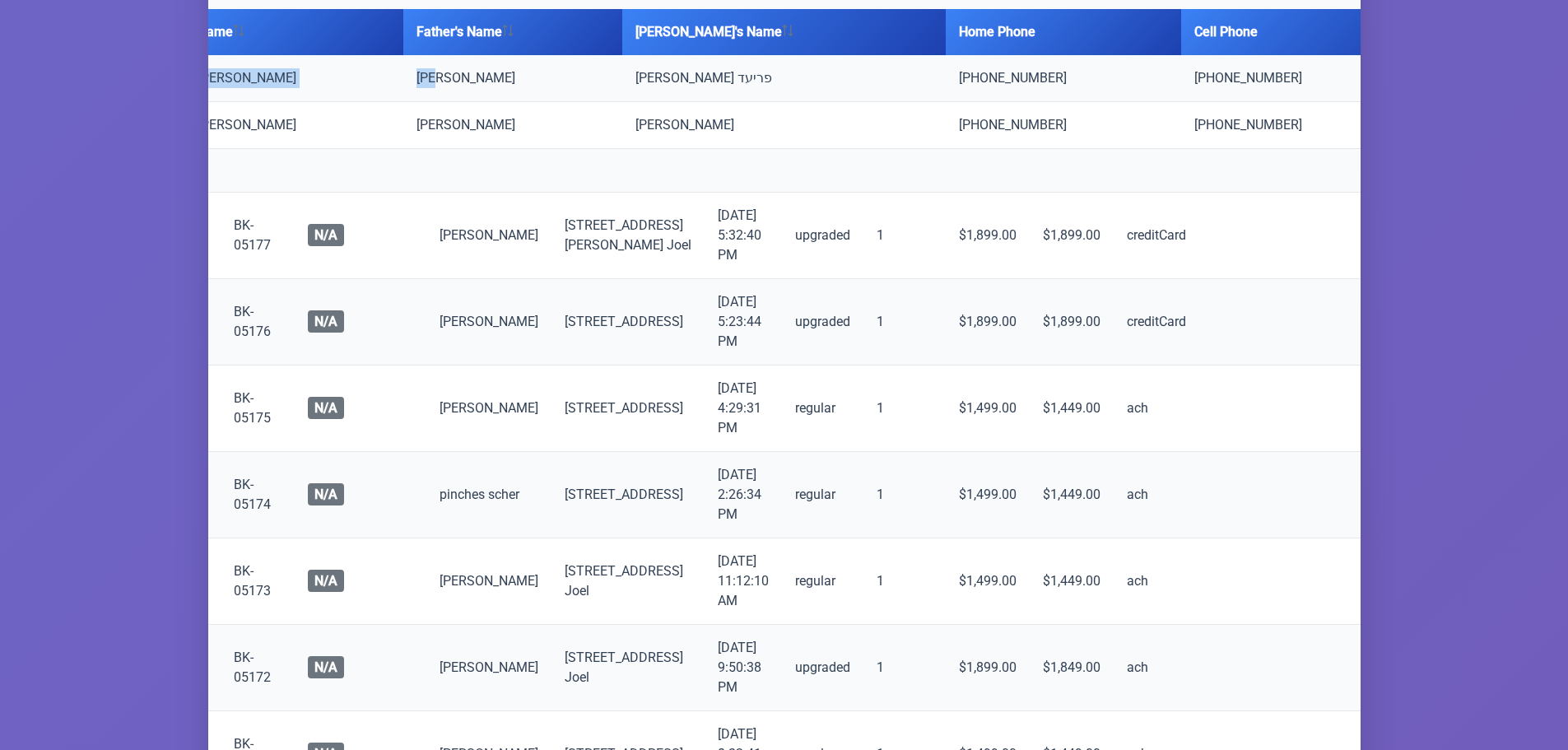
scroll to position [0, 0]
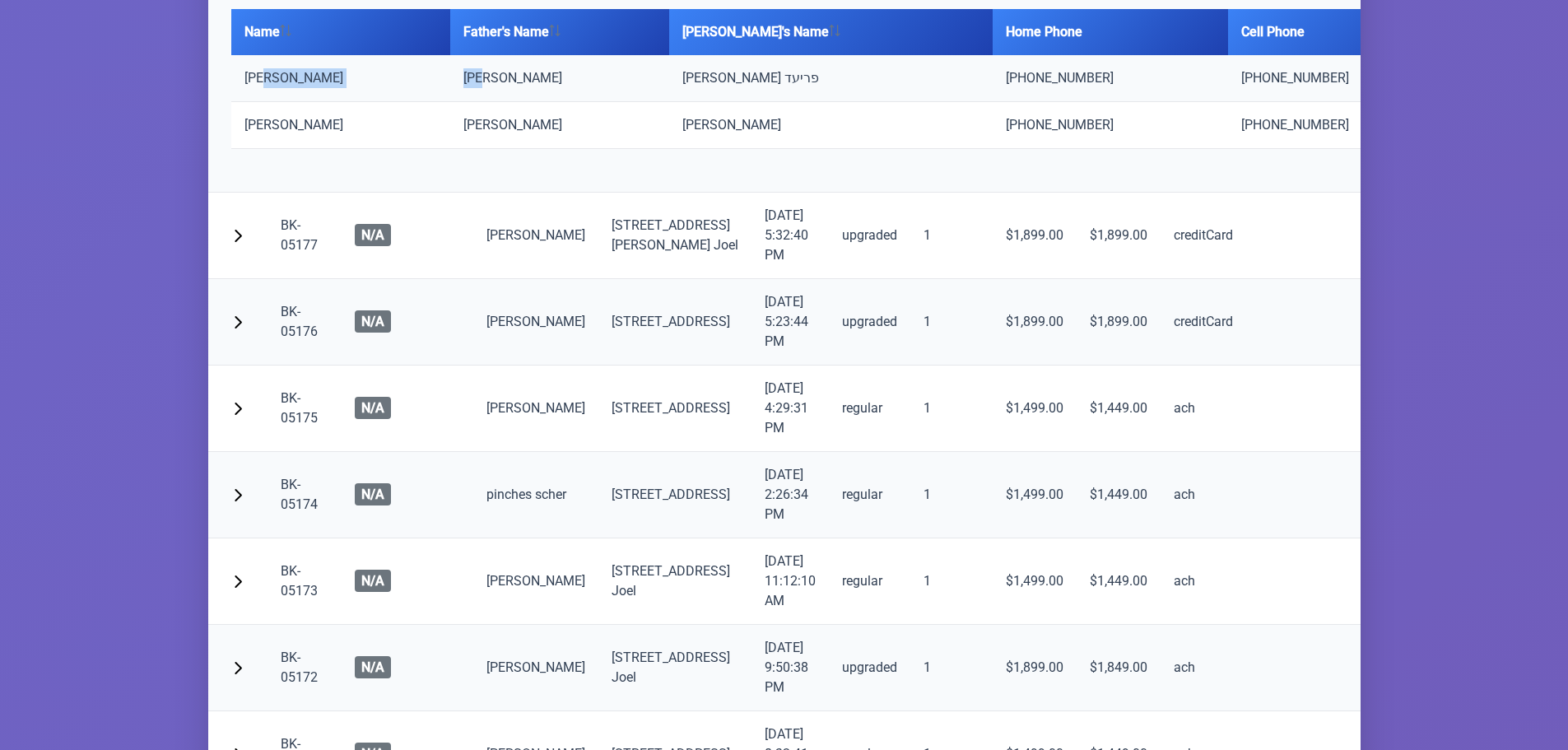
drag, startPoint x: 379, startPoint y: 376, endPoint x: 299, endPoint y: 375, distance: 80.0
click at [299, 102] on tr "משה חיים שטיין שמואל יודא אברהם הערש פריעד (438) 501-9034 (438) 501-9034" at bounding box center [895, 78] width 1328 height 47
click at [299, 102] on td "משה חיים שטיין" at bounding box center [340, 78] width 219 height 47
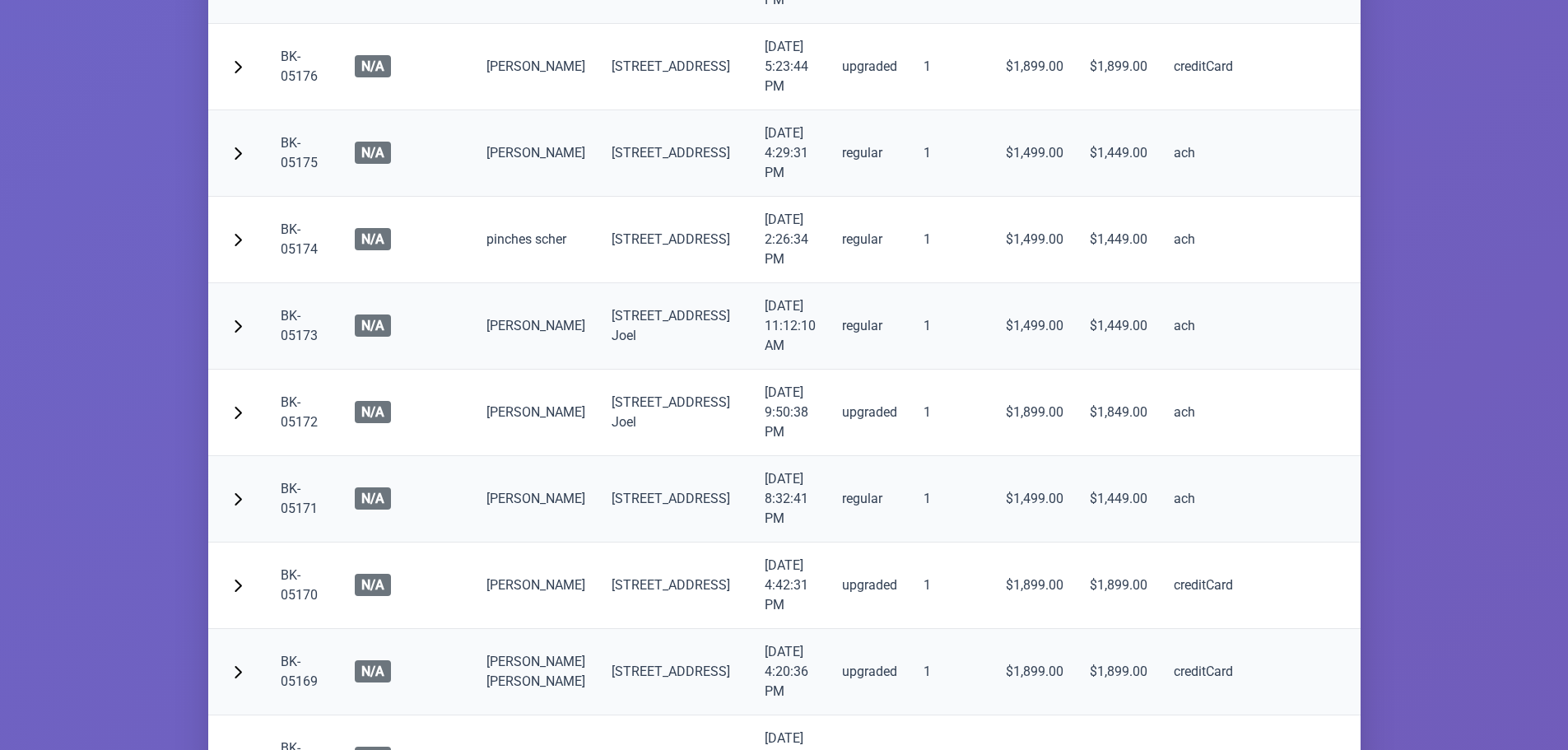
drag, startPoint x: 983, startPoint y: 177, endPoint x: 972, endPoint y: 183, distance: 12.5
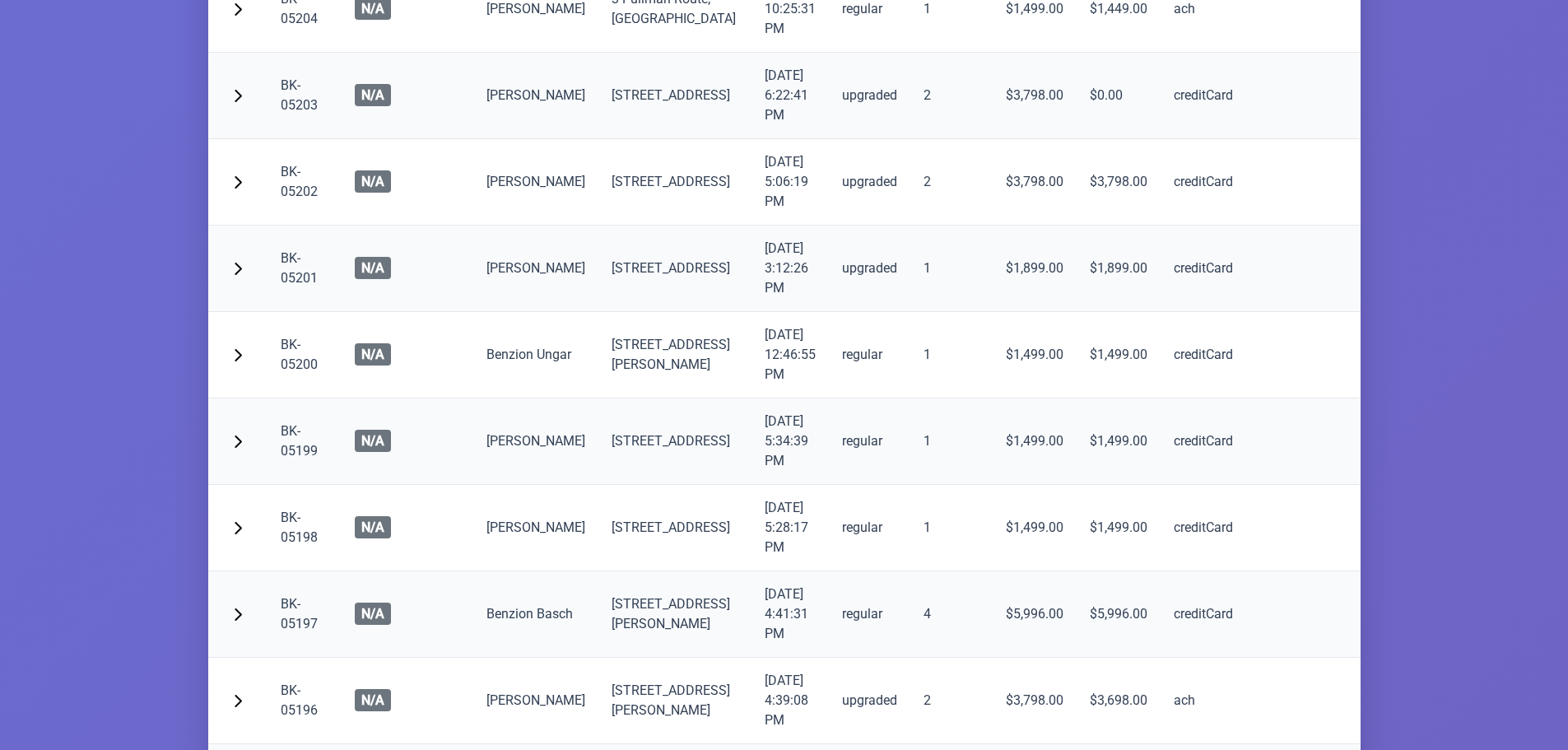
scroll to position [5843, 0]
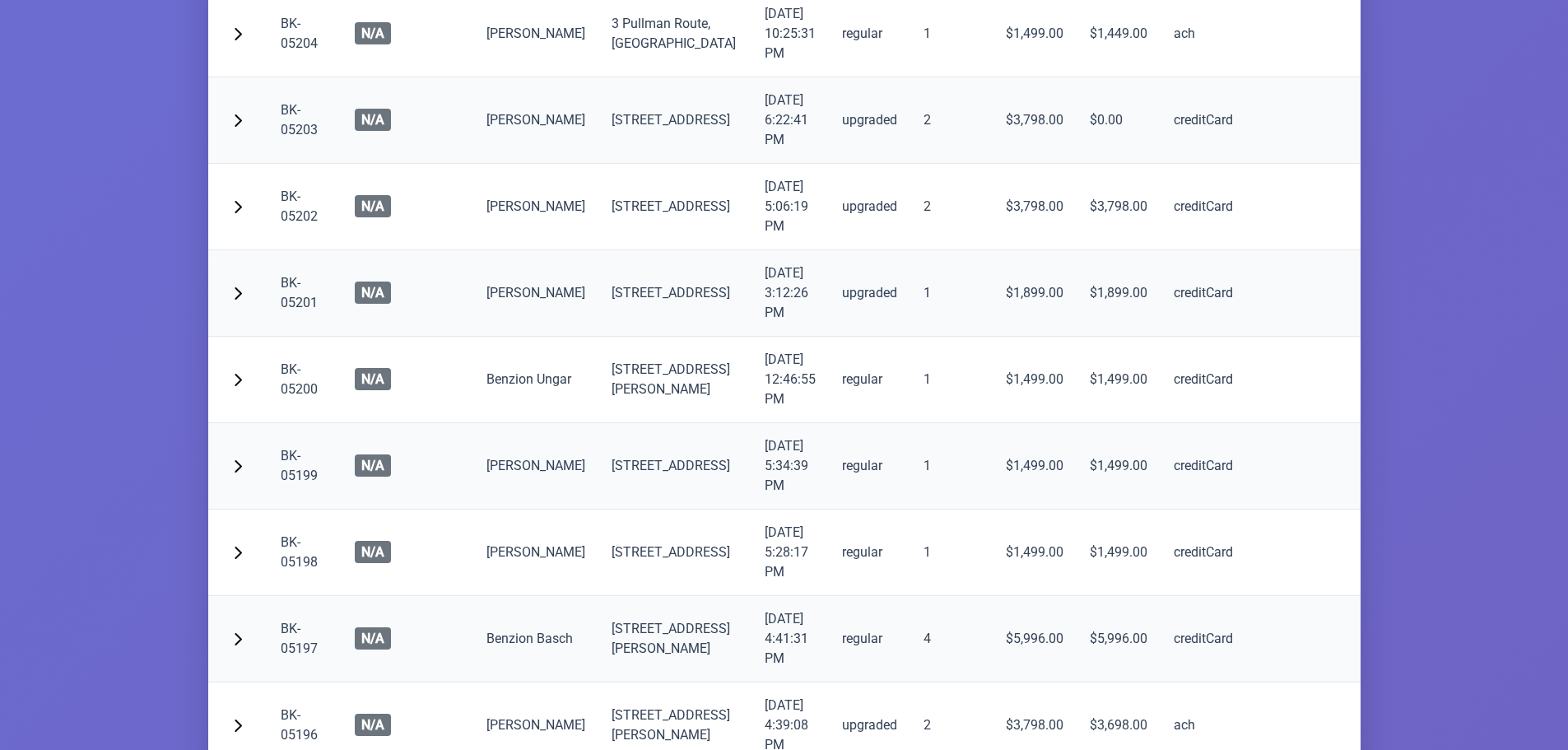
click at [829, 163] on td "upgraded" at bounding box center [870, 120] width 82 height 86
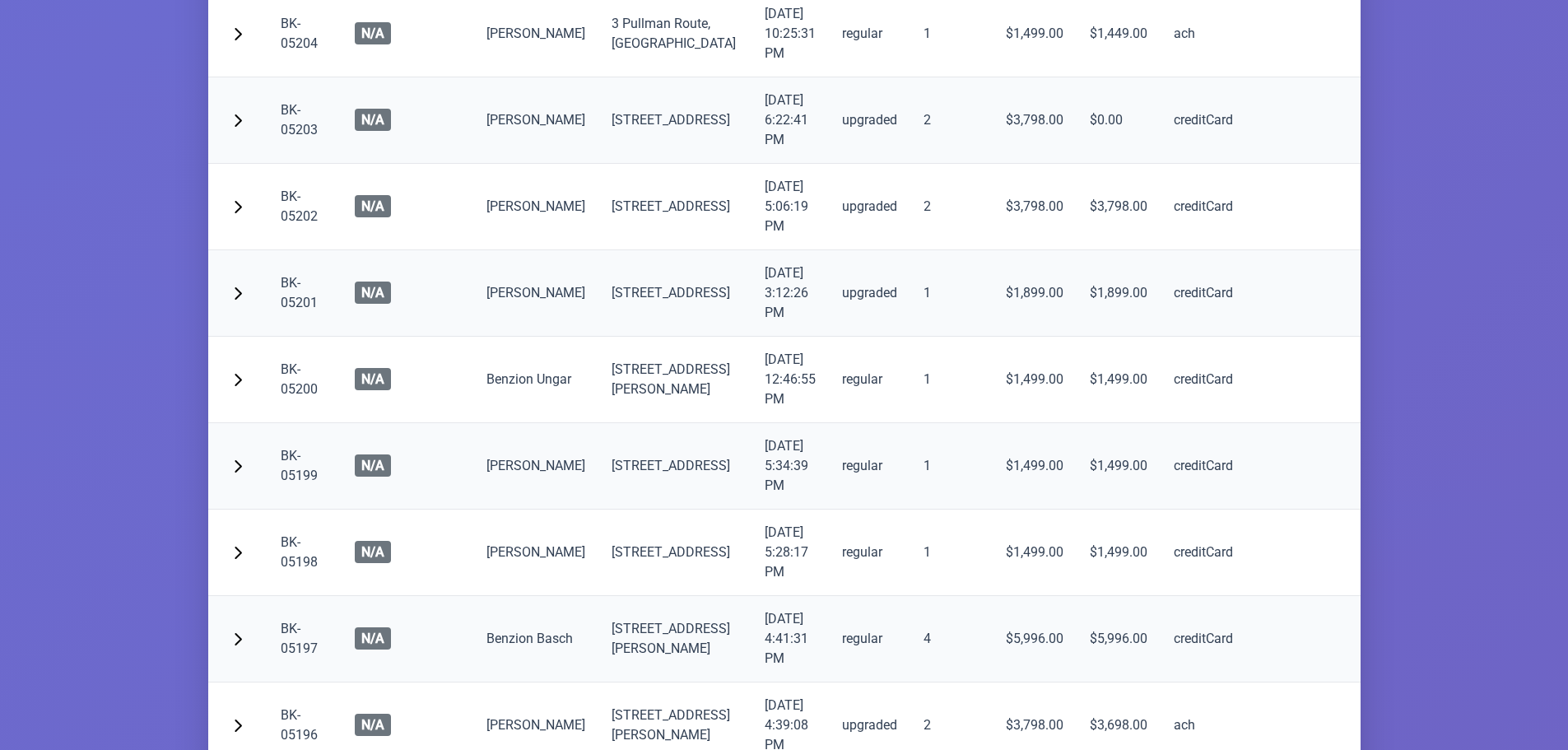
click at [829, 163] on td "upgraded" at bounding box center [870, 120] width 82 height 86
click at [831, 163] on td "upgraded" at bounding box center [870, 120] width 82 height 86
click at [829, 163] on td "upgraded" at bounding box center [870, 120] width 82 height 86
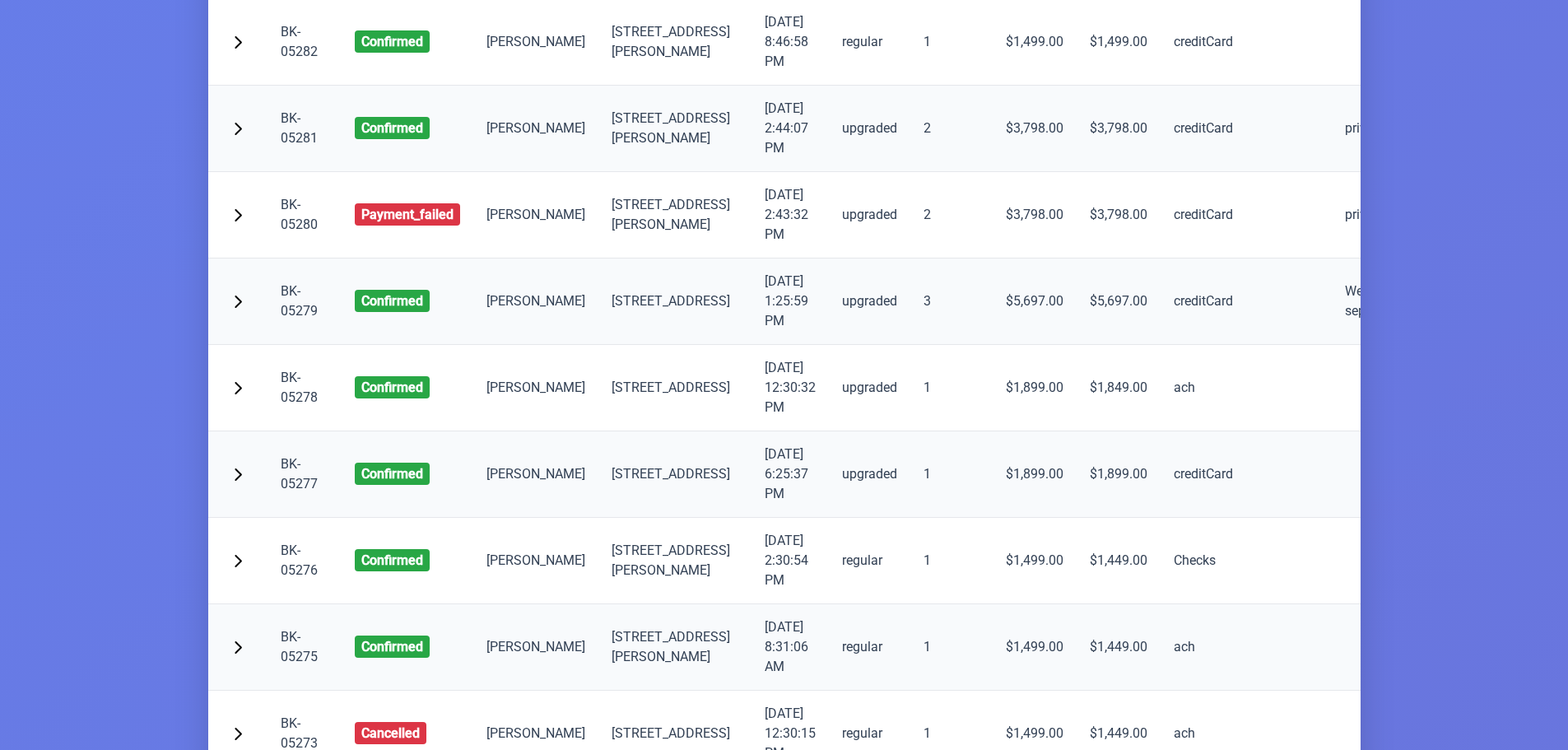
scroll to position [0, 0]
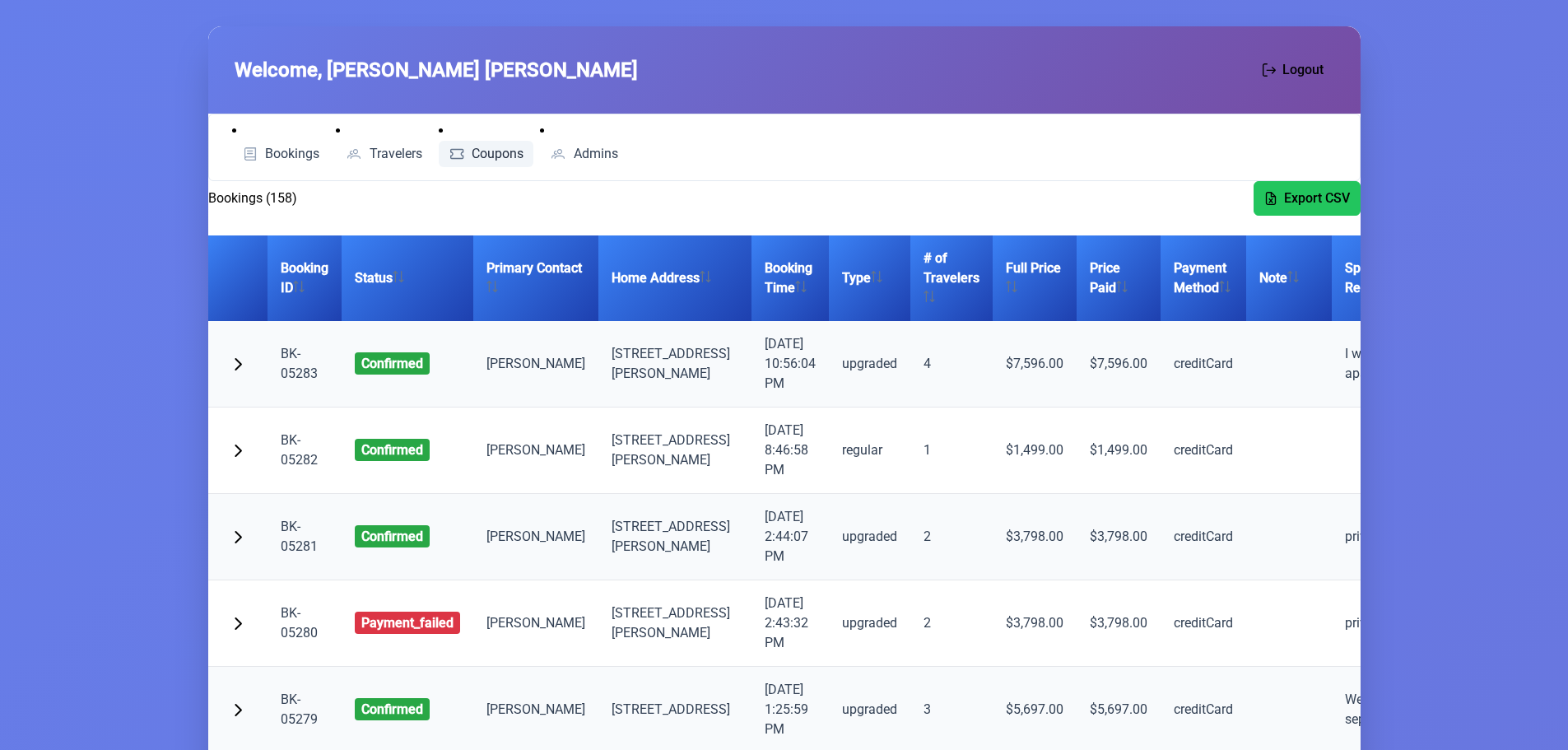
click at [502, 148] on span "Coupons" at bounding box center [497, 154] width 52 height 13
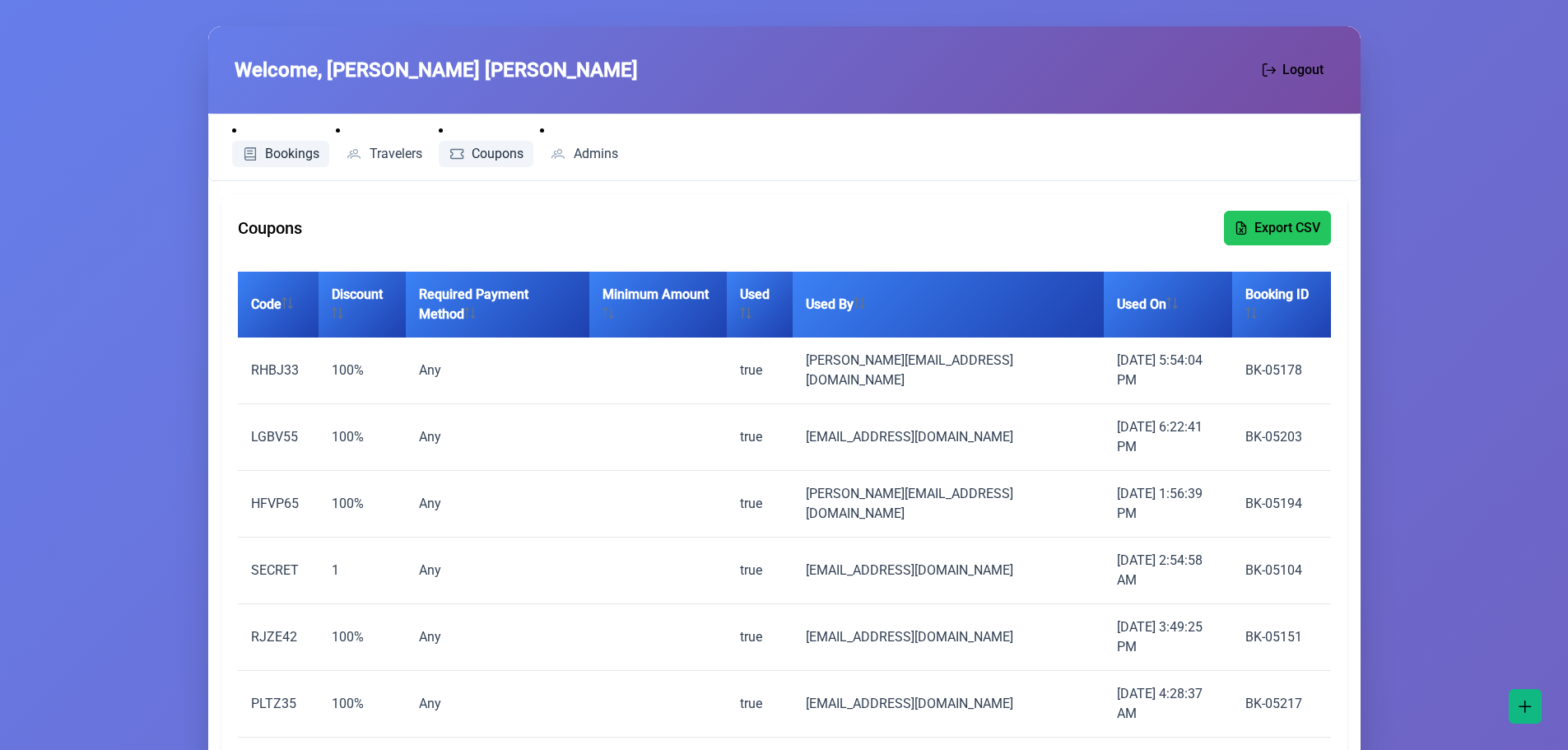
click at [277, 150] on span "Bookings" at bounding box center [293, 154] width 54 height 13
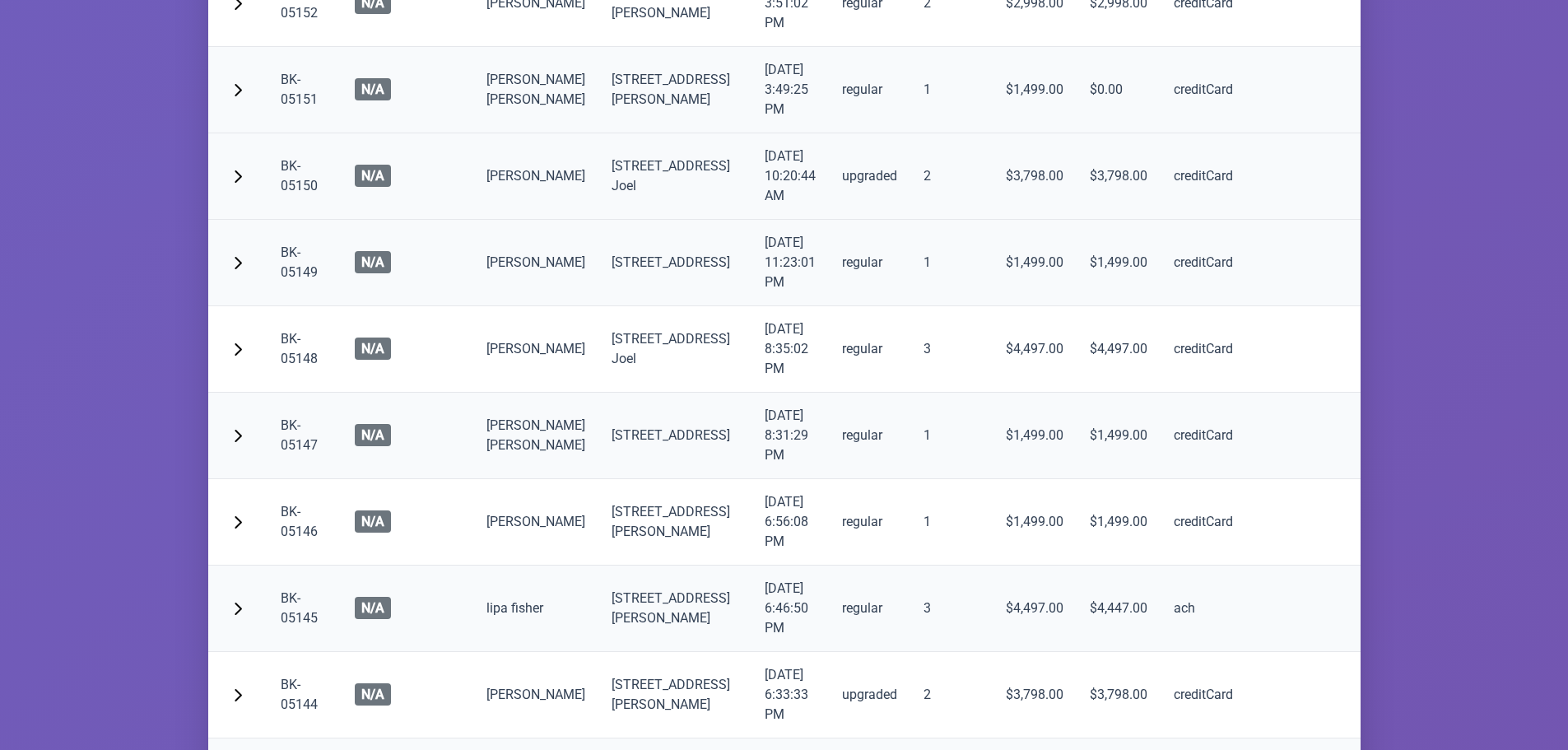
scroll to position [10367, 0]
click at [829, 220] on td "upgraded" at bounding box center [870, 177] width 82 height 86
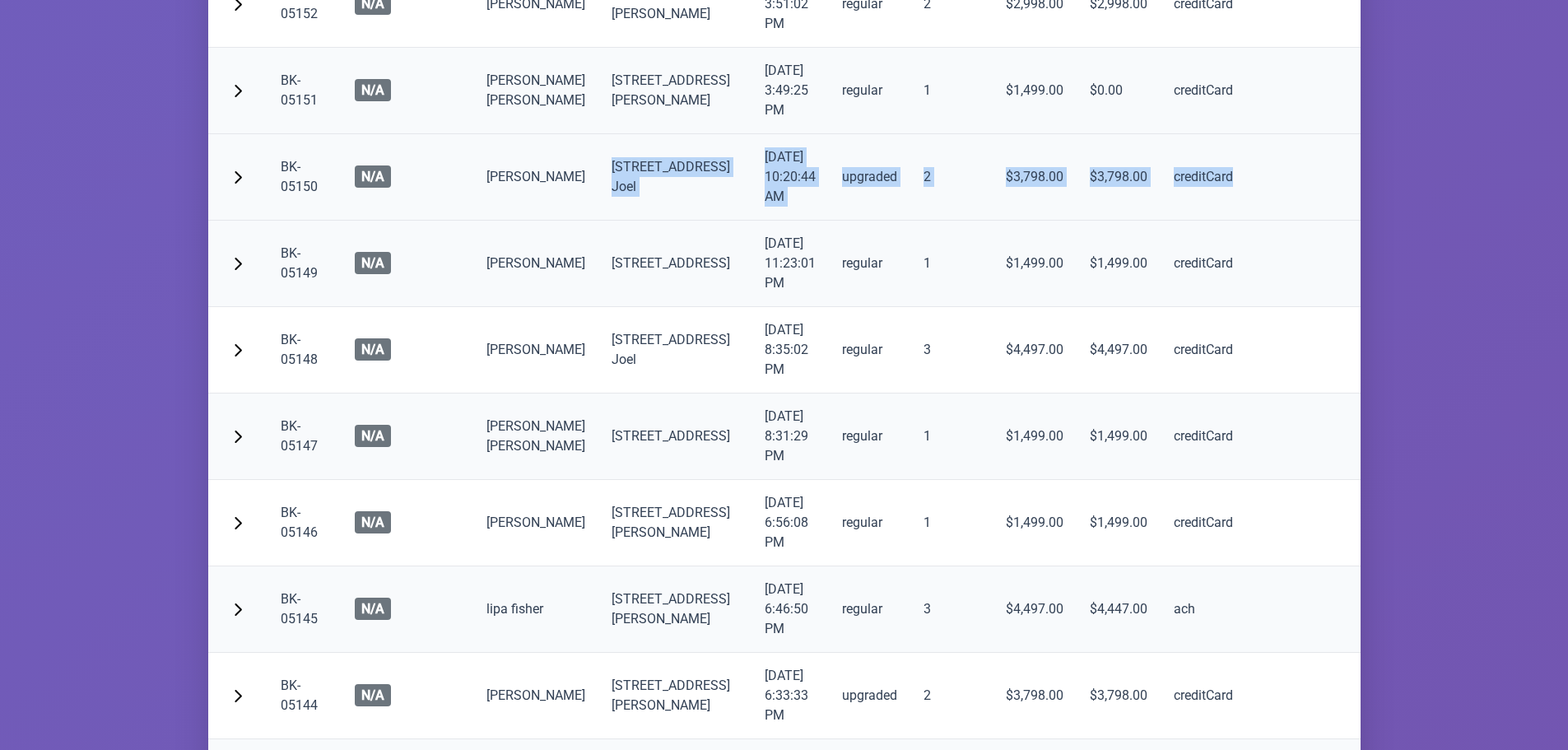
drag, startPoint x: 590, startPoint y: 492, endPoint x: 1181, endPoint y: 517, distance: 591.5
click at [1181, 220] on tr "BK-05150 N/A Mayer Goldberger 22 Rovna Court, Kiryas Joel 8/25/2025, 10:20:44 A…" at bounding box center [895, 177] width 1374 height 86
click at [1160, 220] on td "creditCard" at bounding box center [1203, 177] width 85 height 86
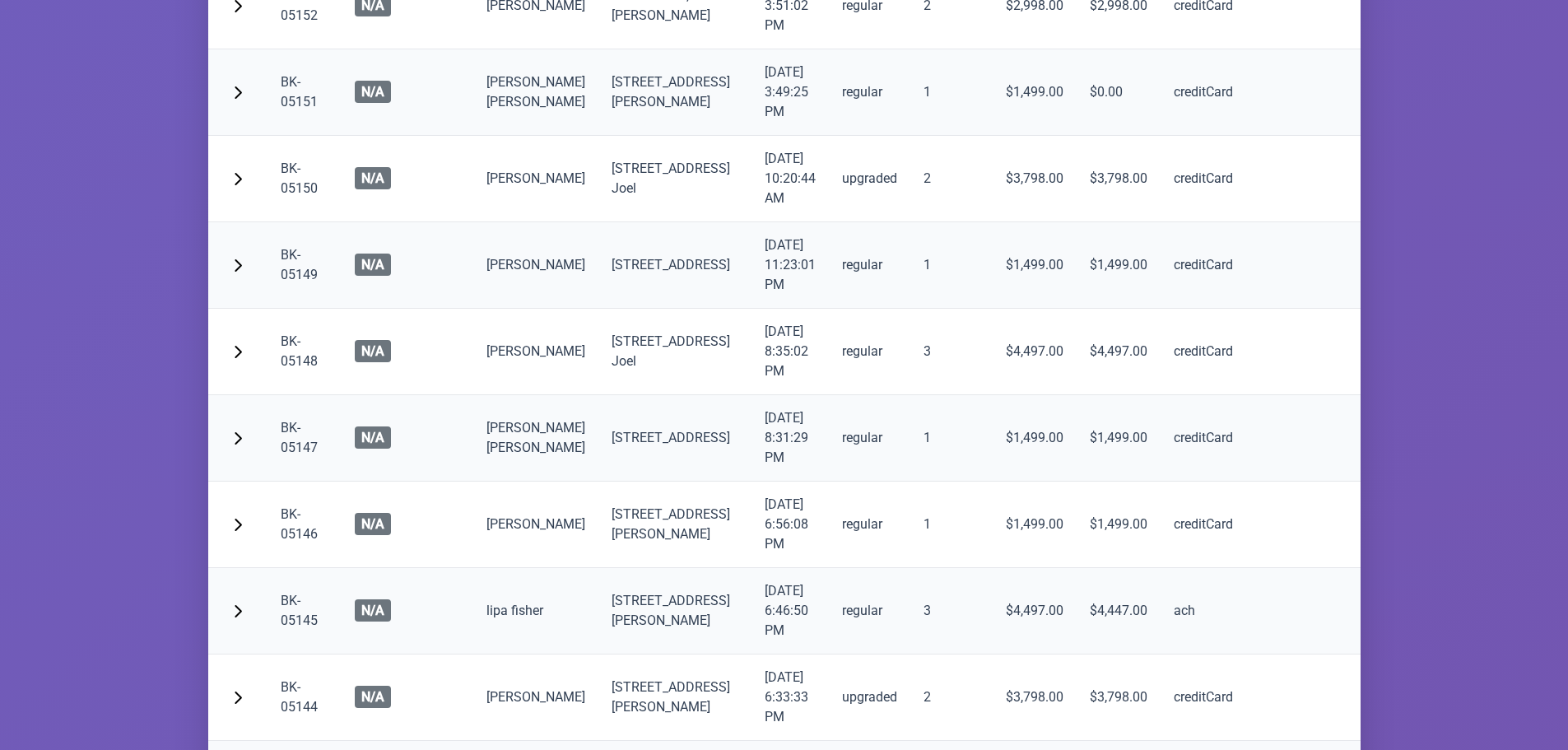
scroll to position [10449, 0]
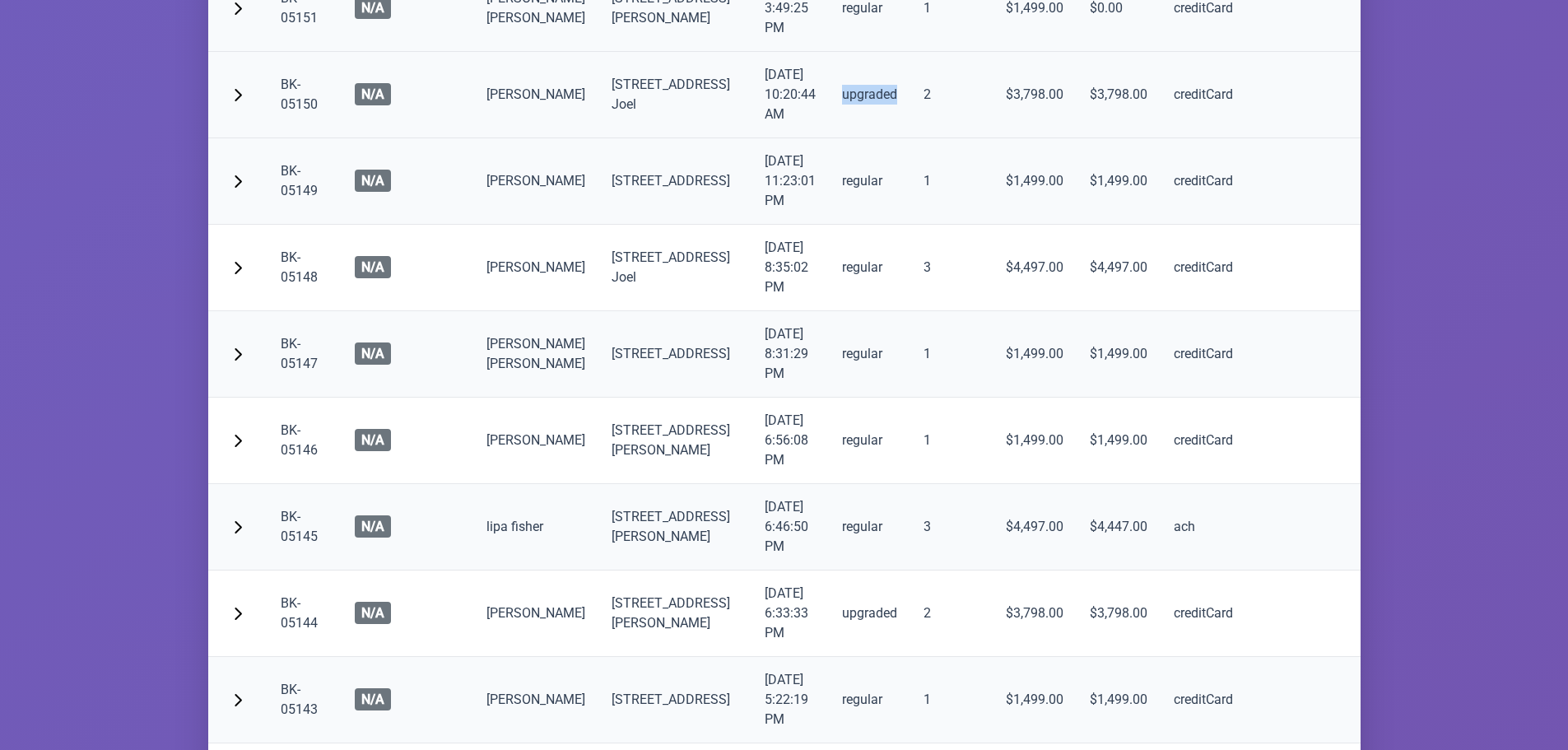
drag, startPoint x: 791, startPoint y: 431, endPoint x: 847, endPoint y: 427, distance: 56.1
click at [847, 138] on td "upgraded" at bounding box center [870, 95] width 82 height 86
click at [829, 138] on td "upgraded" at bounding box center [870, 95] width 82 height 86
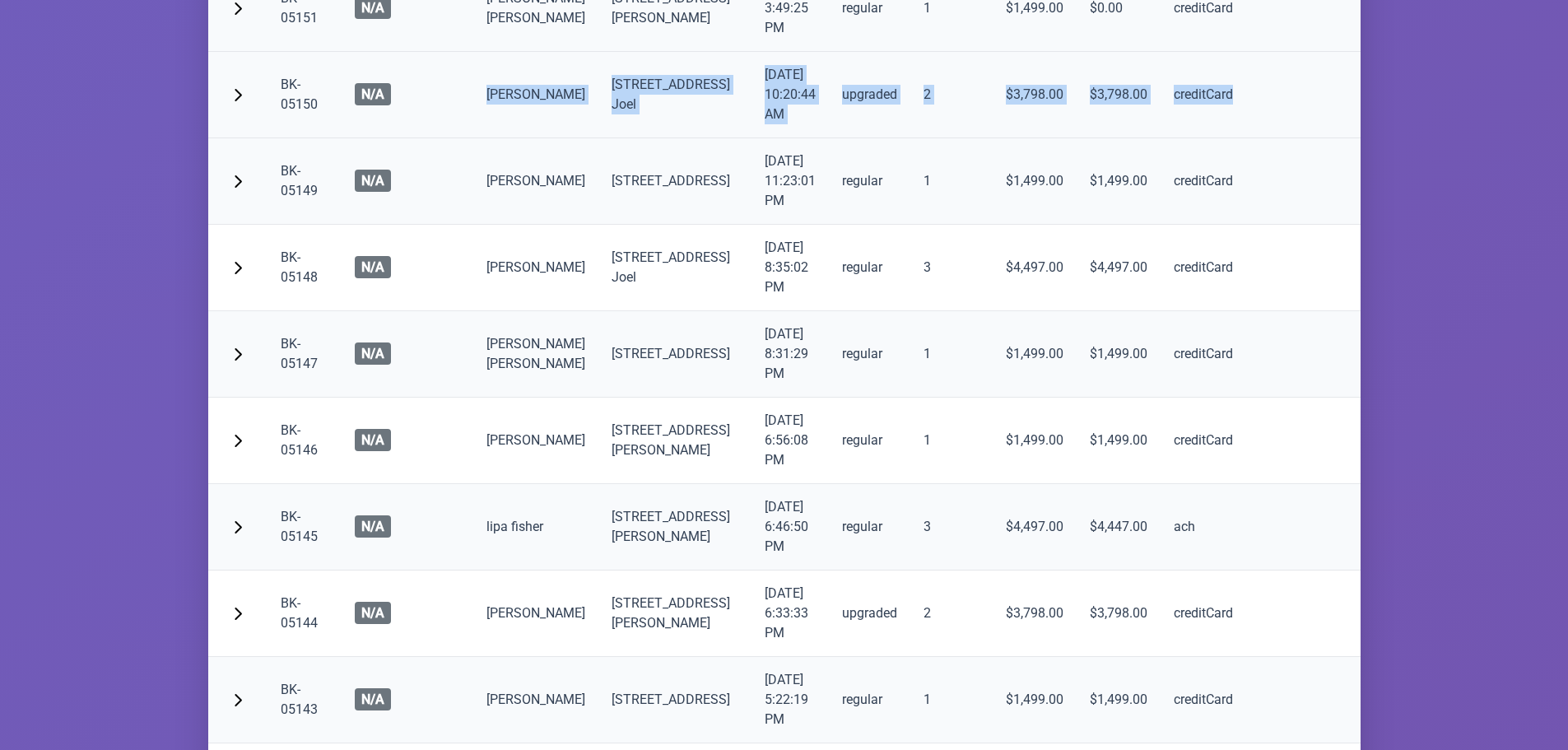
drag, startPoint x: 486, startPoint y: 420, endPoint x: 1181, endPoint y: 422, distance: 695.0
click at [1181, 138] on tr "BK-05150 N/A Mayer Goldberger 22 Rovna Court, Kiryas Joel 8/25/2025, 10:20:44 A…" at bounding box center [895, 95] width 1374 height 86
click at [1161, 138] on td "creditCard" at bounding box center [1203, 95] width 85 height 86
click at [1160, 138] on td "creditCard" at bounding box center [1203, 95] width 85 height 86
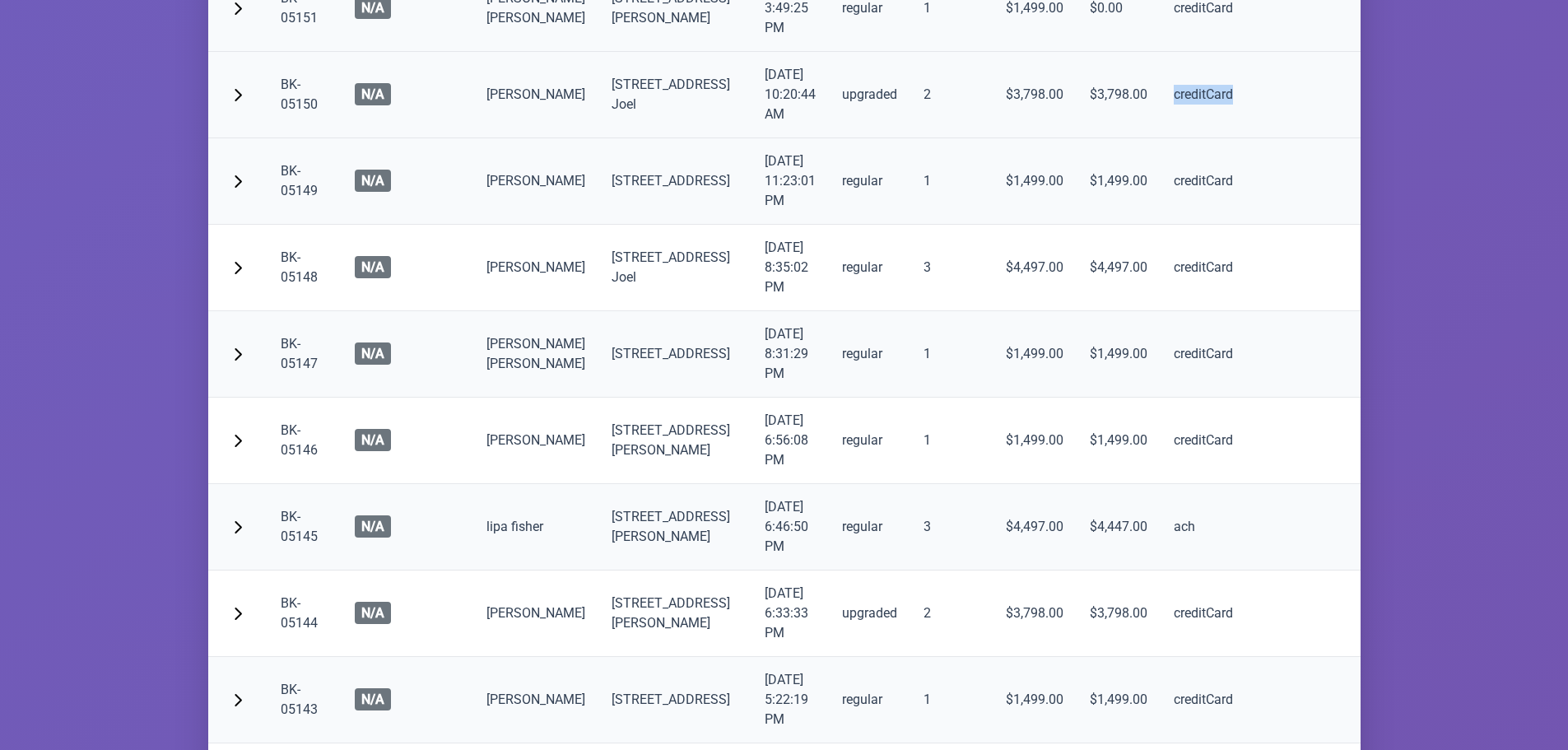
click at [1160, 138] on td "creditCard" at bounding box center [1203, 95] width 85 height 86
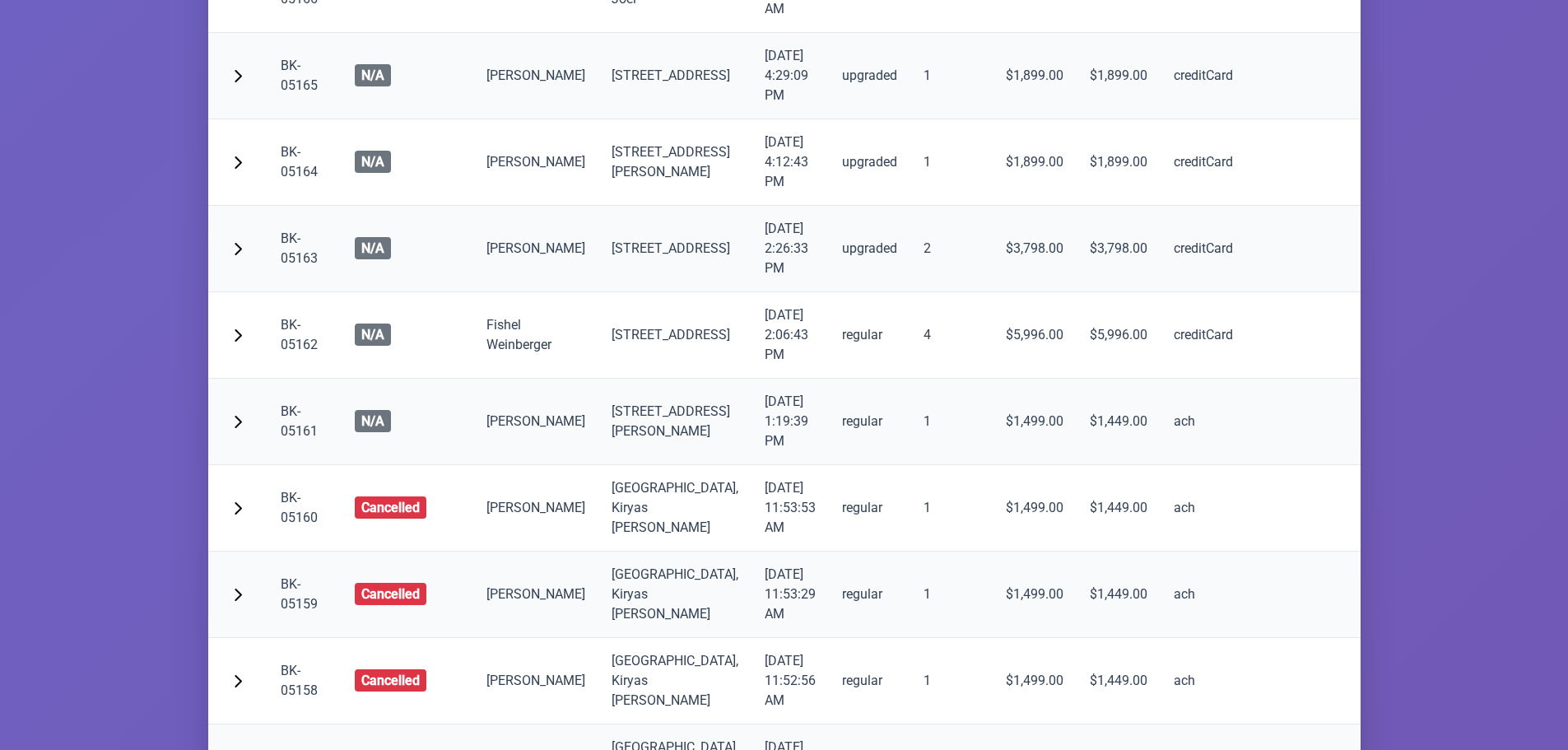
scroll to position [9132, 0]
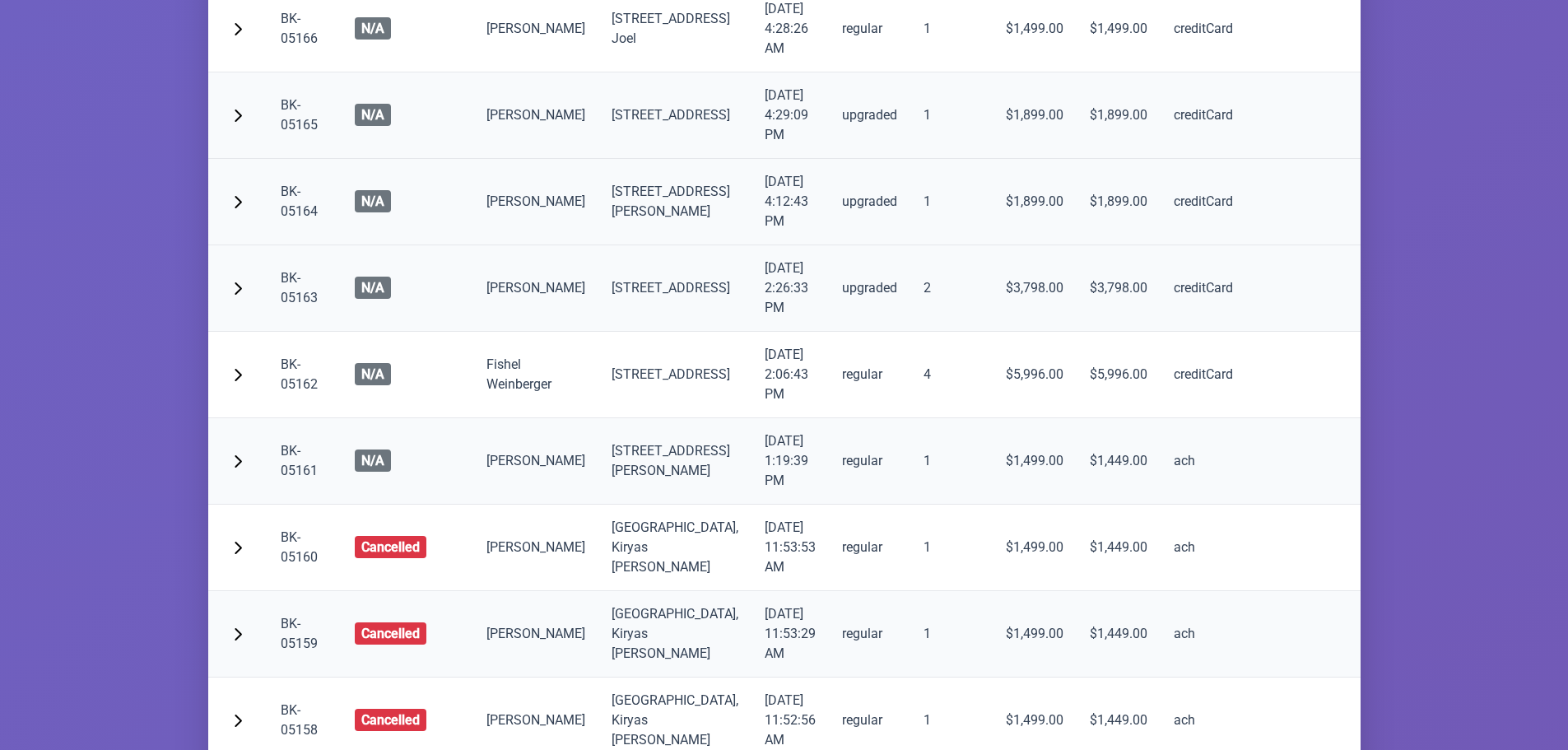
drag, startPoint x: 697, startPoint y: 494, endPoint x: 733, endPoint y: 515, distance: 41.7
click at [752, 245] on td "[DATE] 4:12:43 PM" at bounding box center [791, 202] width 77 height 86
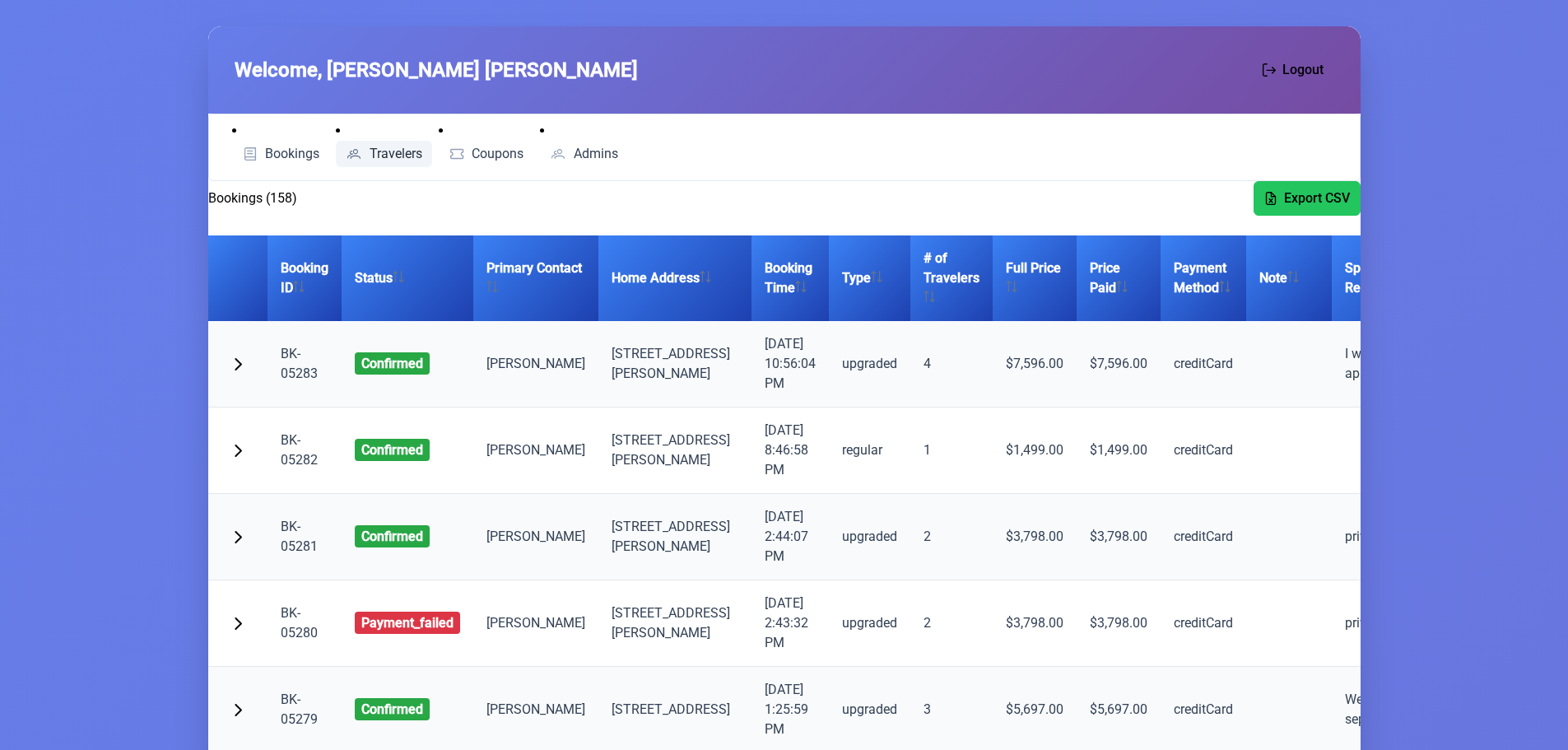
click at [414, 154] on span "Travelers" at bounding box center [396, 154] width 53 height 13
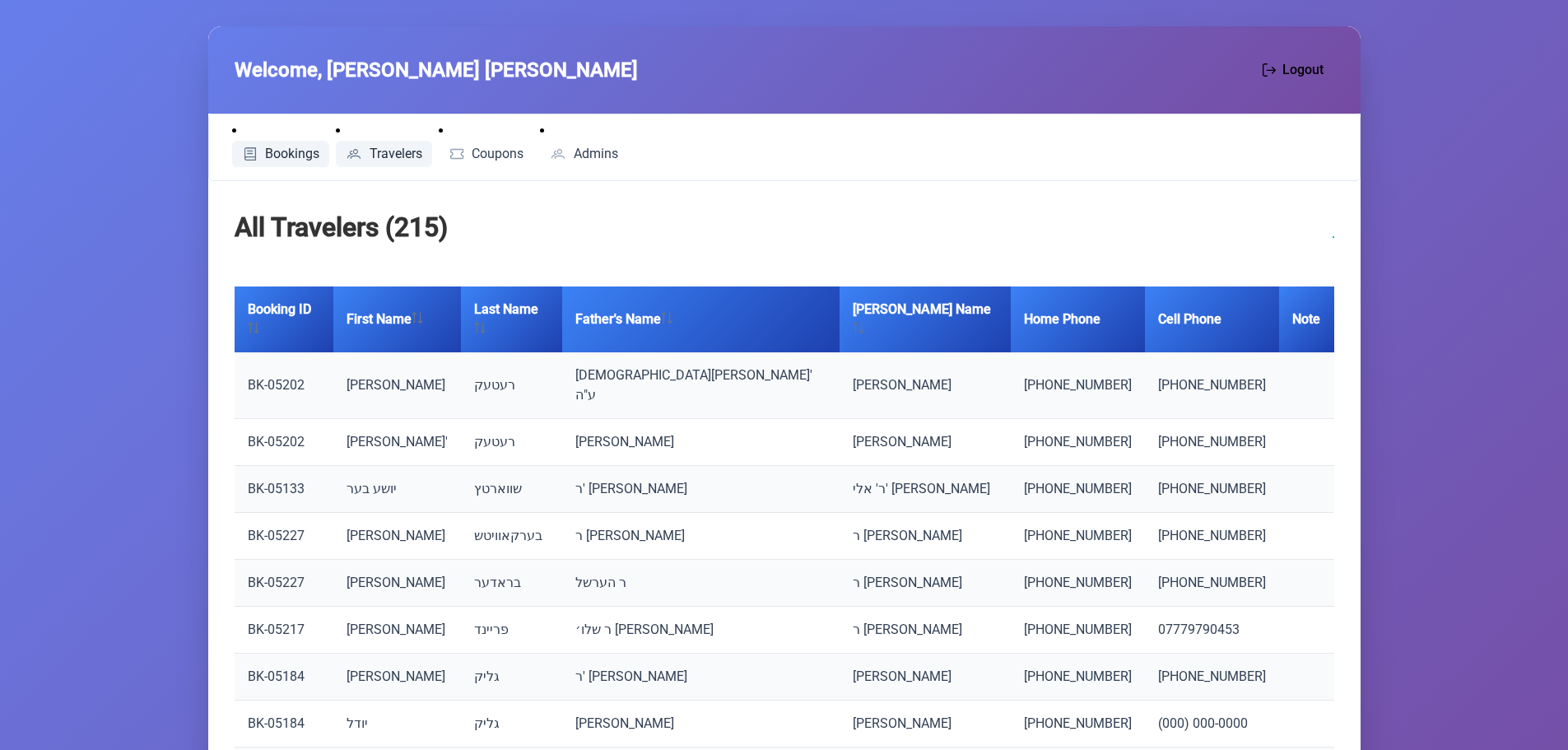
click at [291, 148] on span "Bookings" at bounding box center [293, 154] width 54 height 13
